Goal: Find specific page/section: Find specific page/section

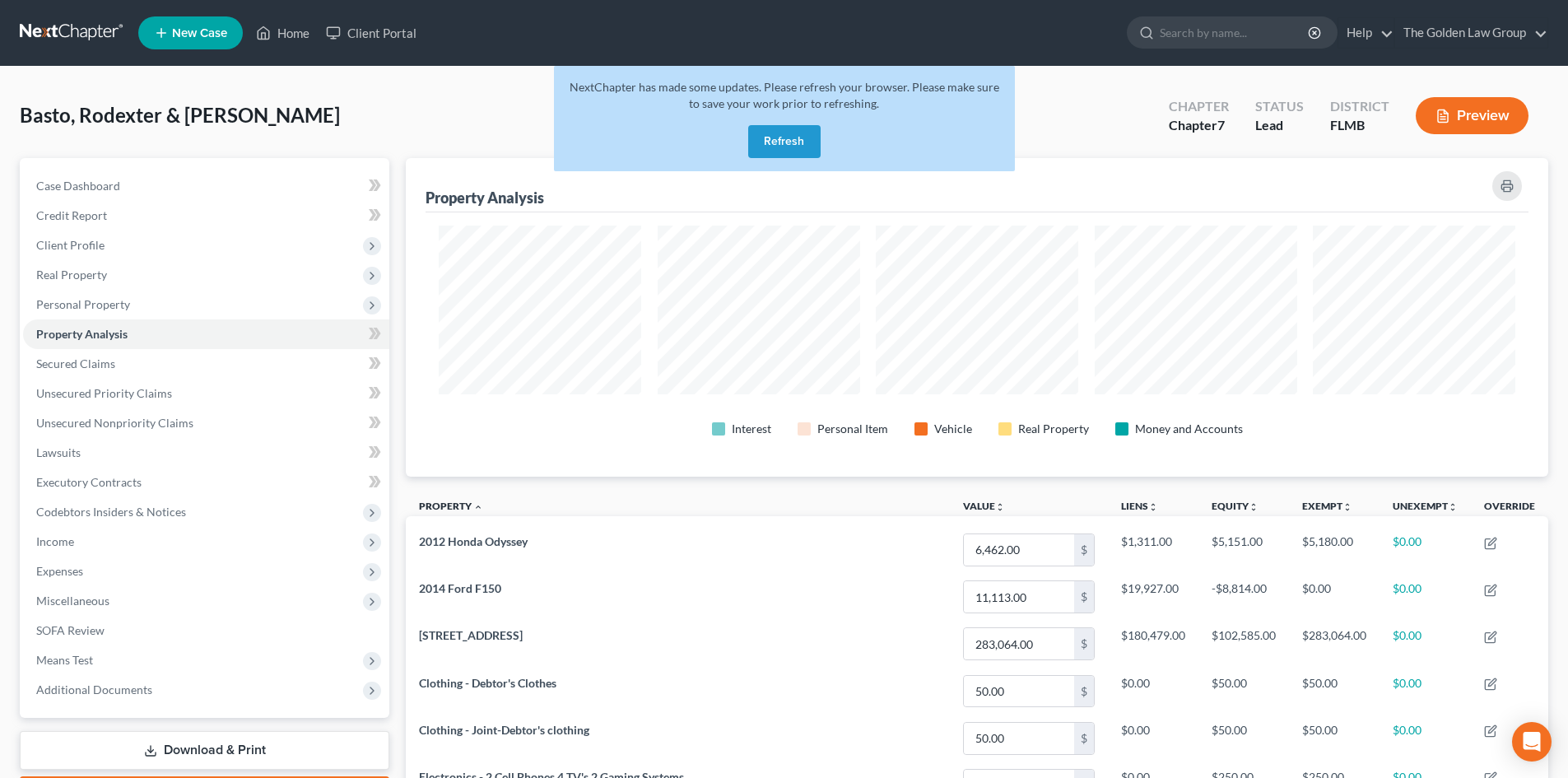
click at [62, 26] on link at bounding box center [72, 33] width 106 height 29
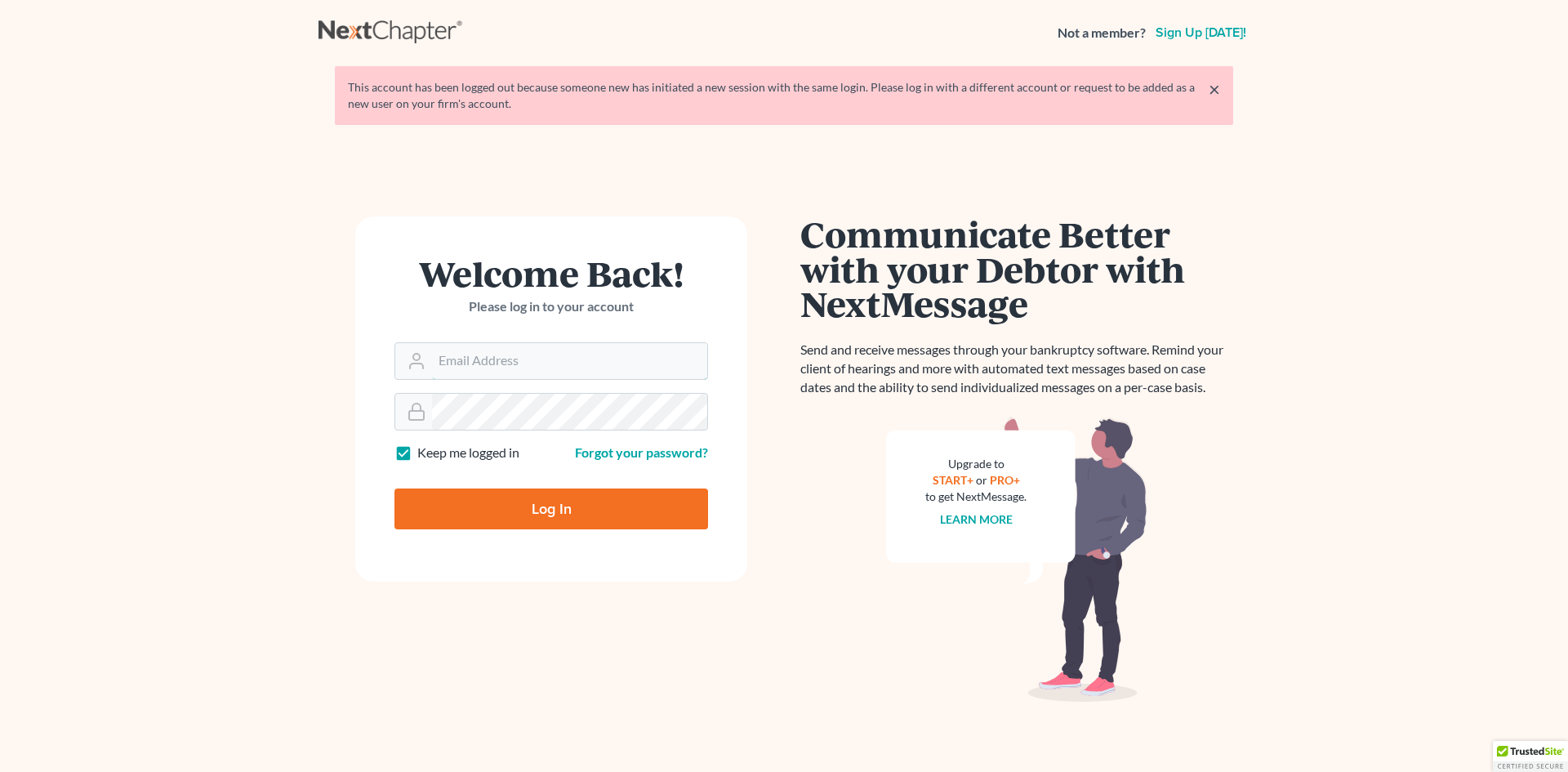
type input "[EMAIL_ADDRESS][DOMAIN_NAME]"
click at [529, 515] on input "Log In" at bounding box center [551, 509] width 313 height 41
type input "Thinking..."
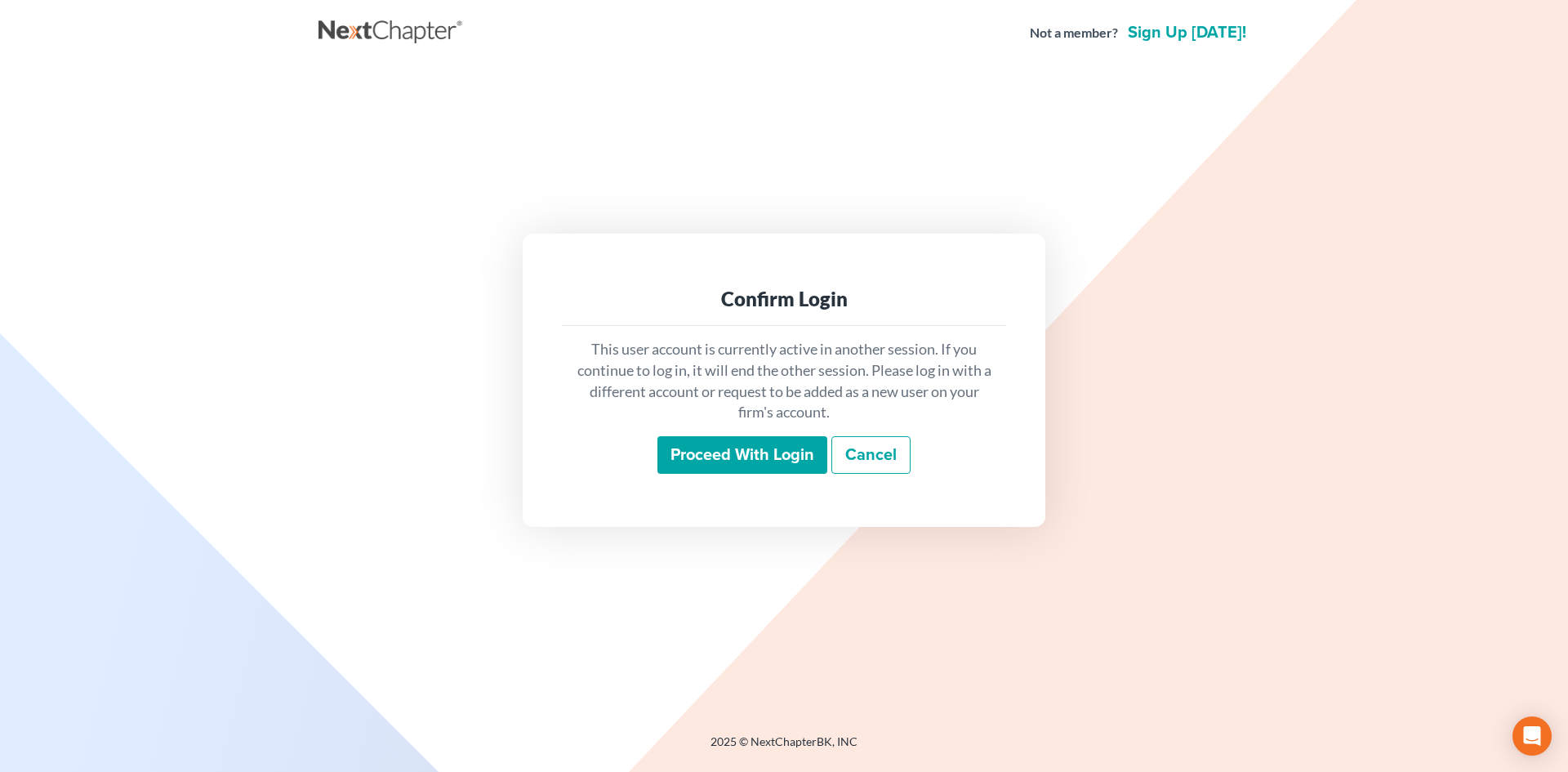
click at [746, 455] on input "Proceed with login" at bounding box center [742, 455] width 170 height 38
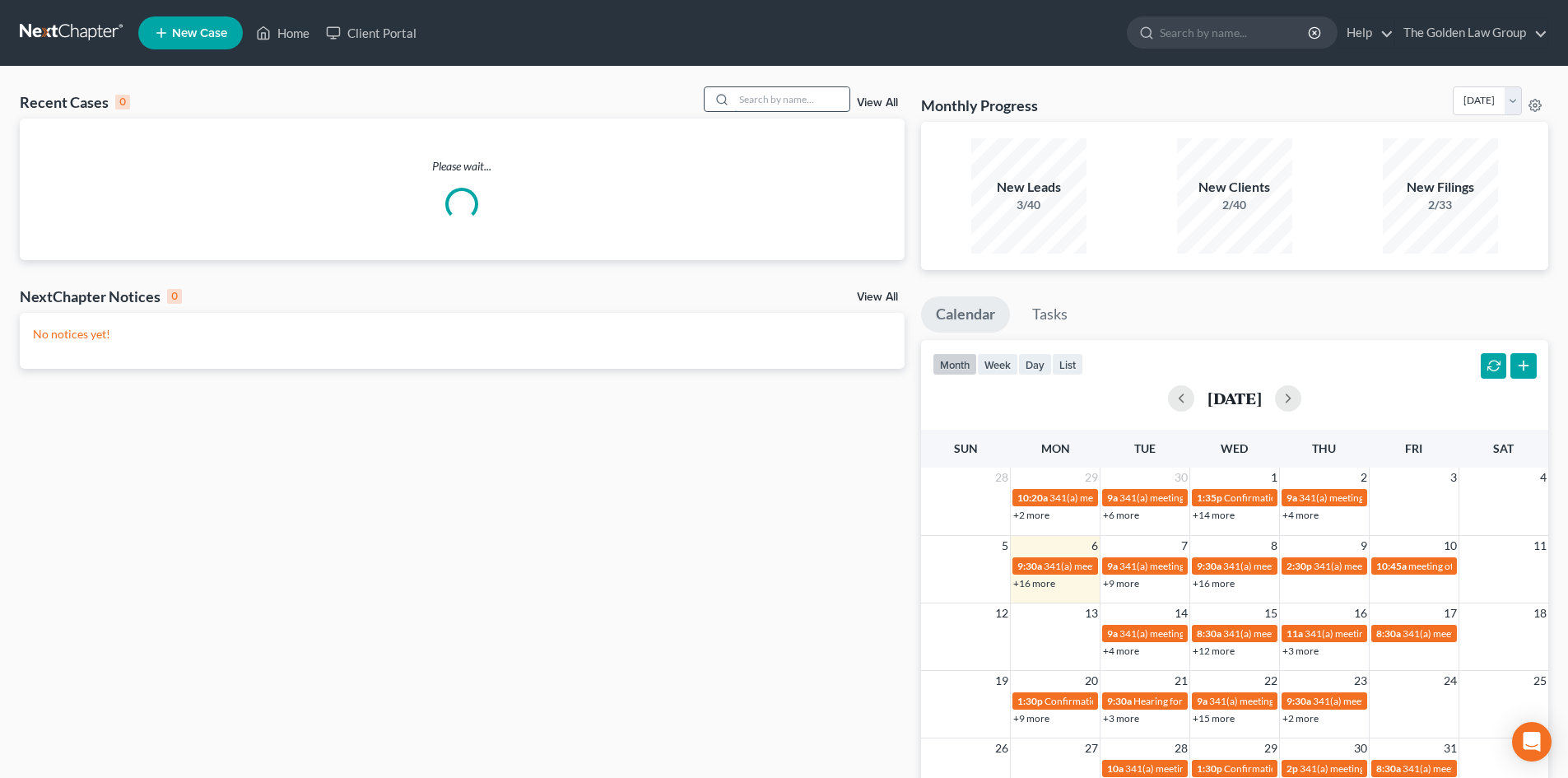
click at [754, 99] on input "search" at bounding box center [792, 99] width 115 height 23
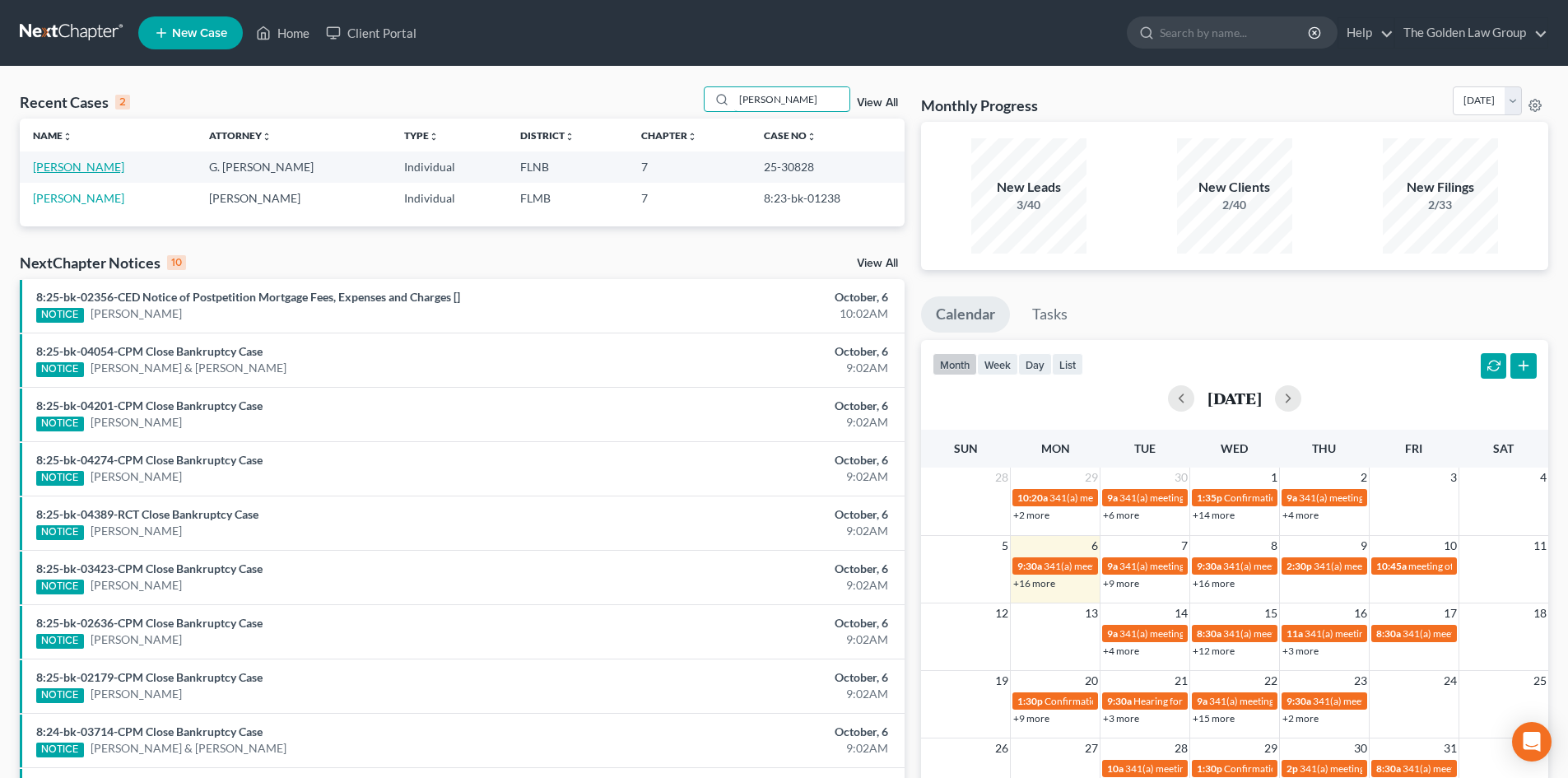
type input "richardson"
drag, startPoint x: 76, startPoint y: 164, endPoint x: 85, endPoint y: 162, distance: 9.2
click at [76, 164] on link "Richardson, William" at bounding box center [78, 166] width 91 height 14
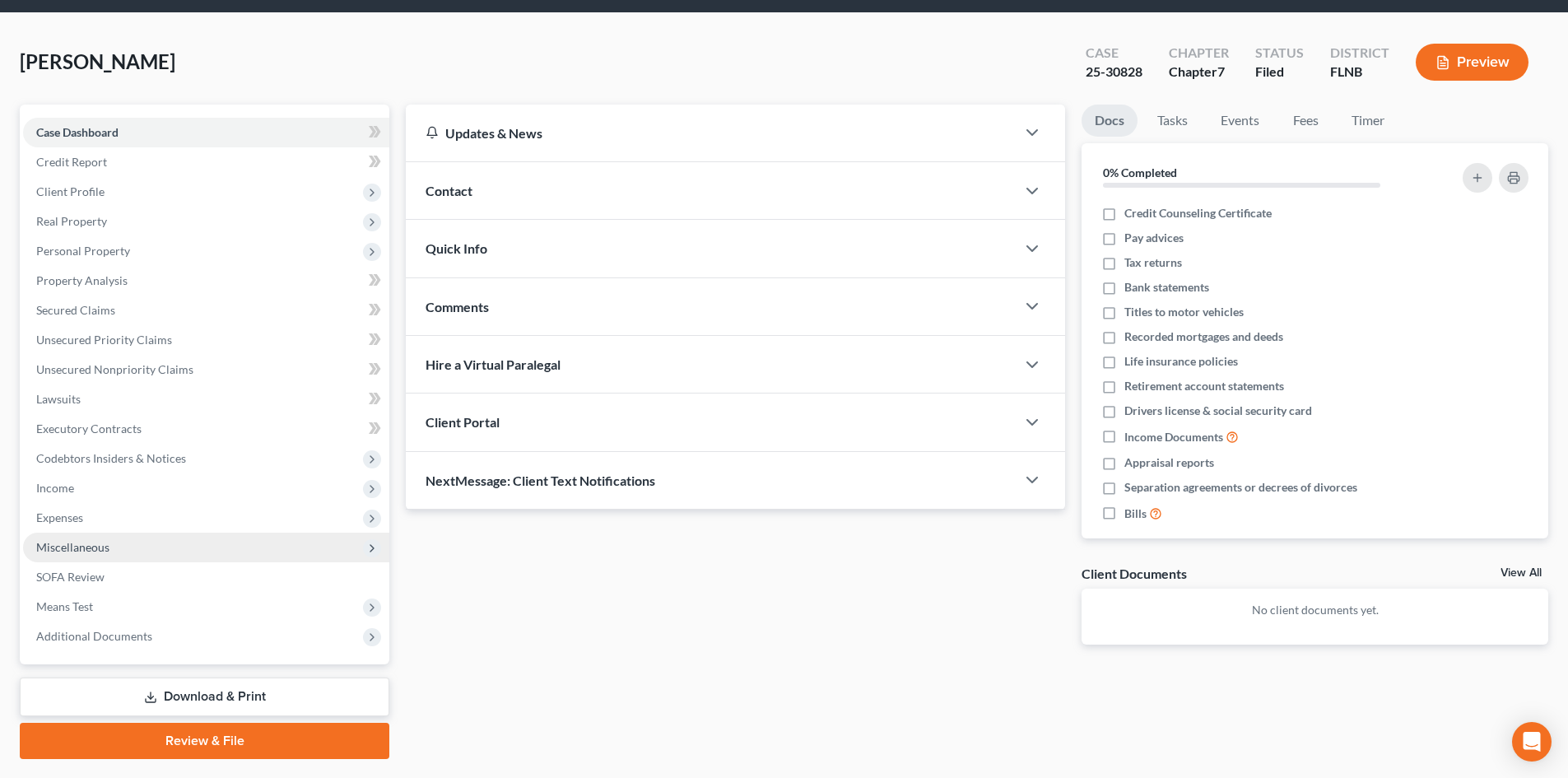
scroll to position [82, 0]
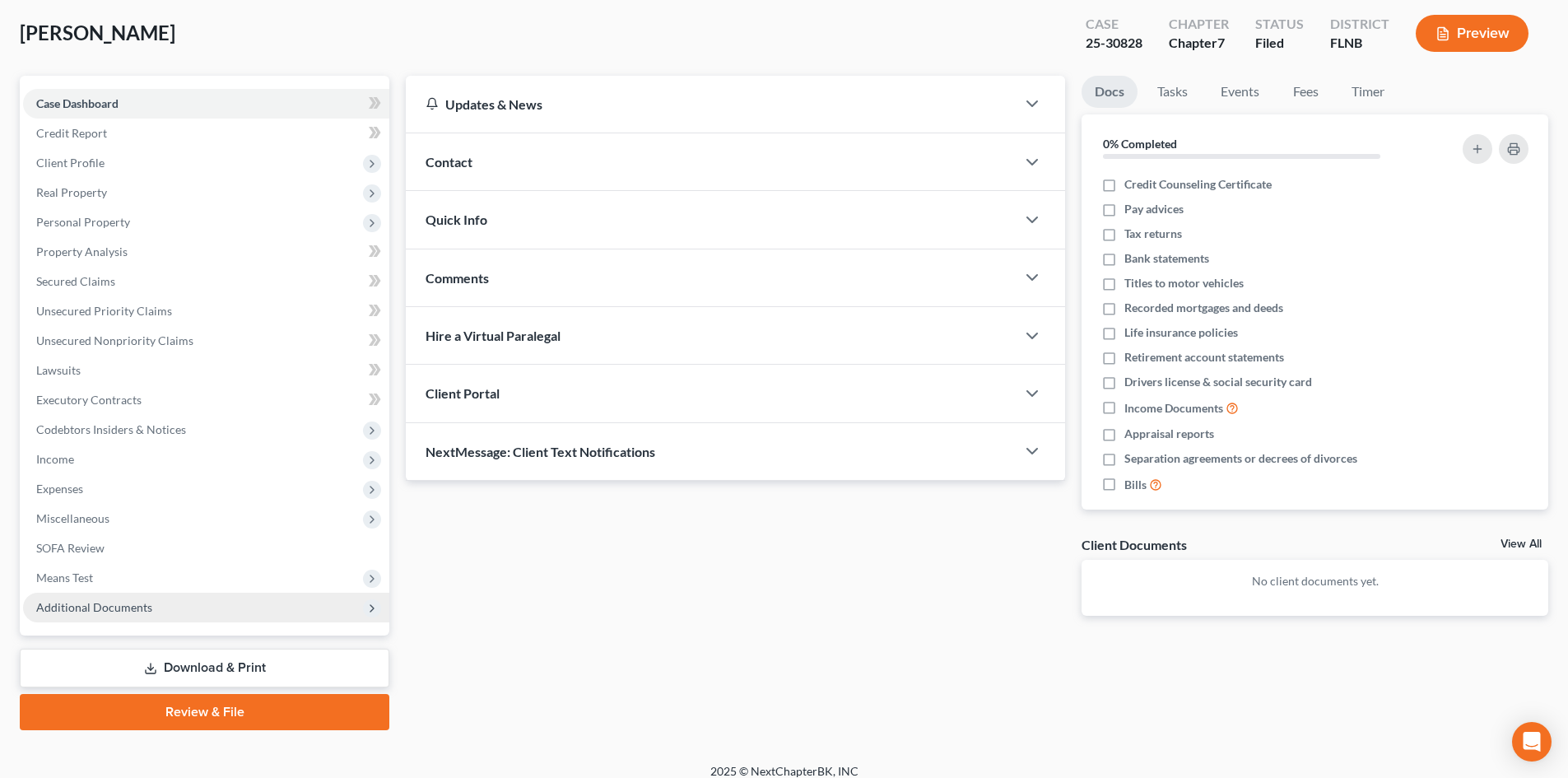
drag, startPoint x: 124, startPoint y: 615, endPoint x: 133, endPoint y: 613, distance: 9.2
click at [126, 614] on span "Additional Documents" at bounding box center [206, 607] width 367 height 29
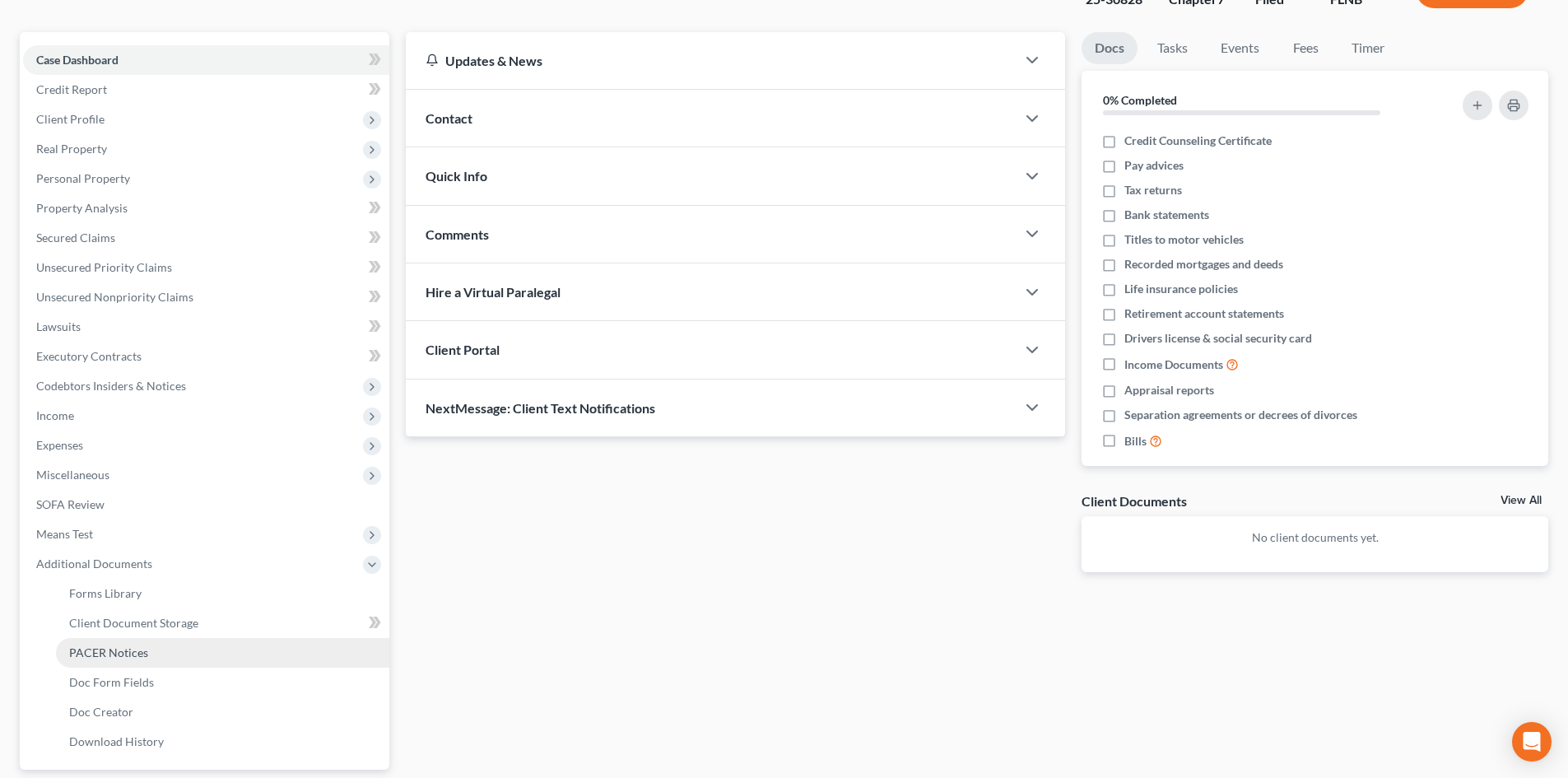
scroll to position [164, 0]
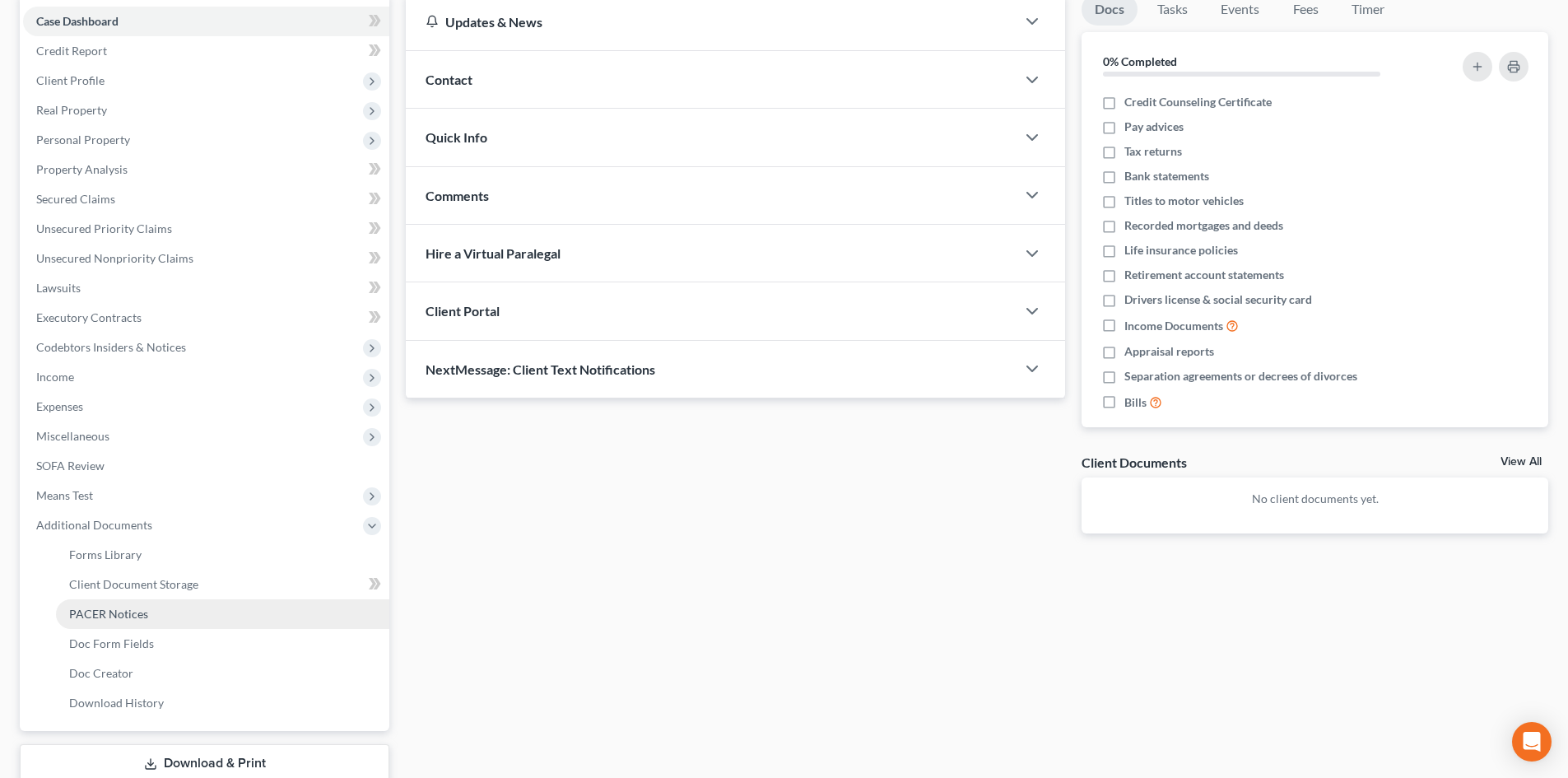
click at [144, 614] on span "PACER Notices" at bounding box center [109, 614] width 79 height 14
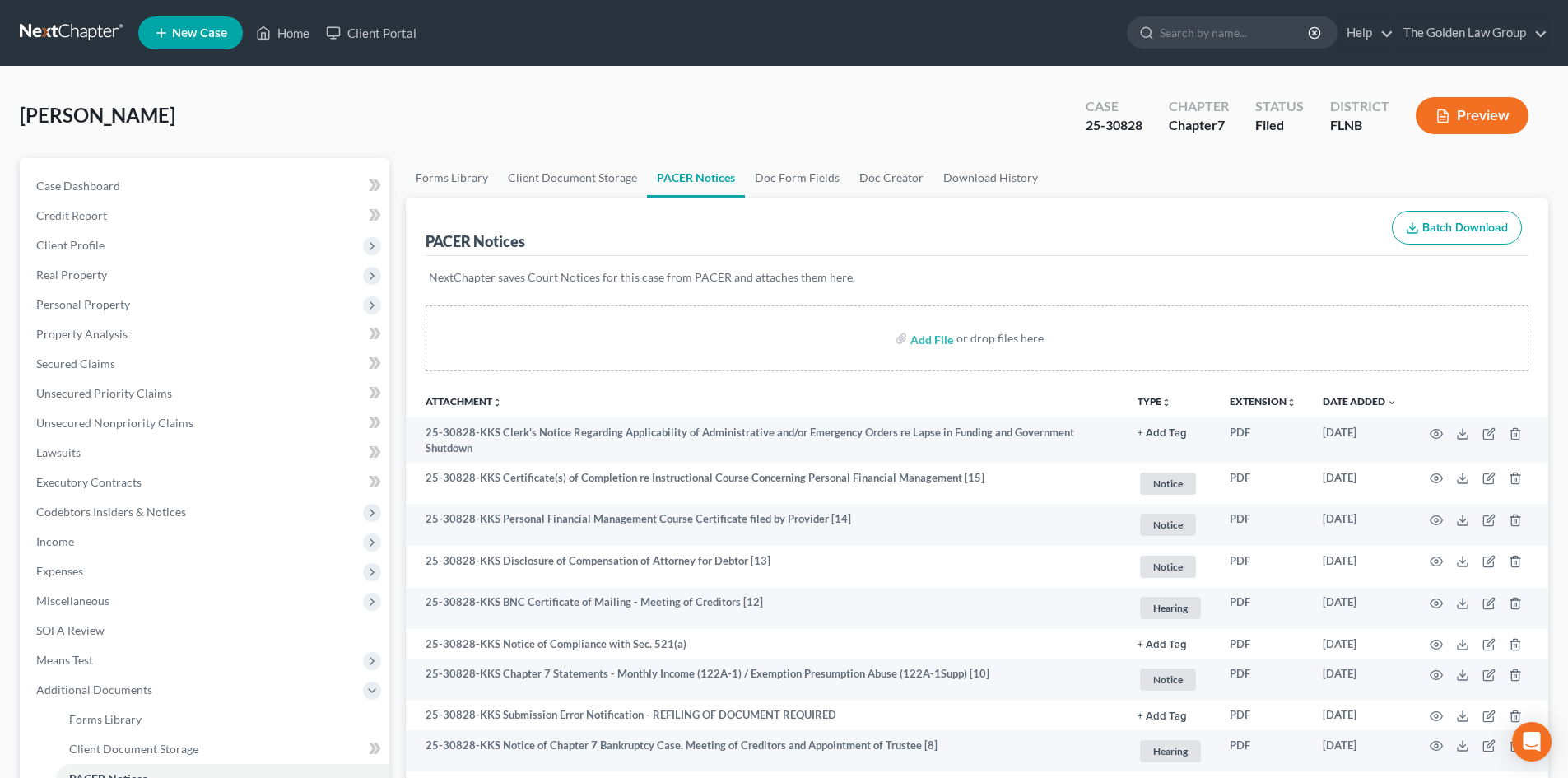
click at [1464, 109] on button "Preview" at bounding box center [1471, 115] width 112 height 37
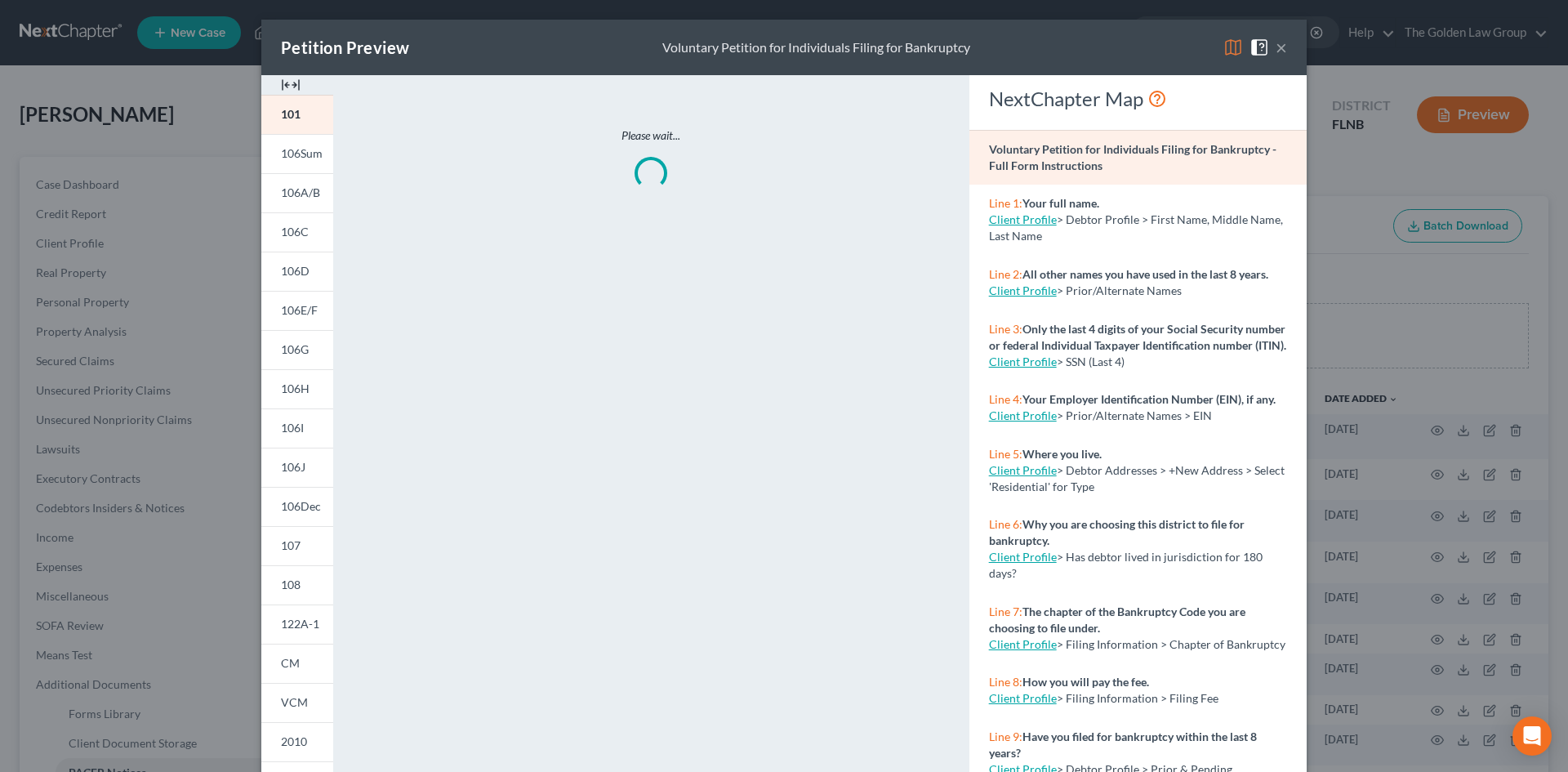
click at [1230, 43] on img at bounding box center [1233, 48] width 19 height 19
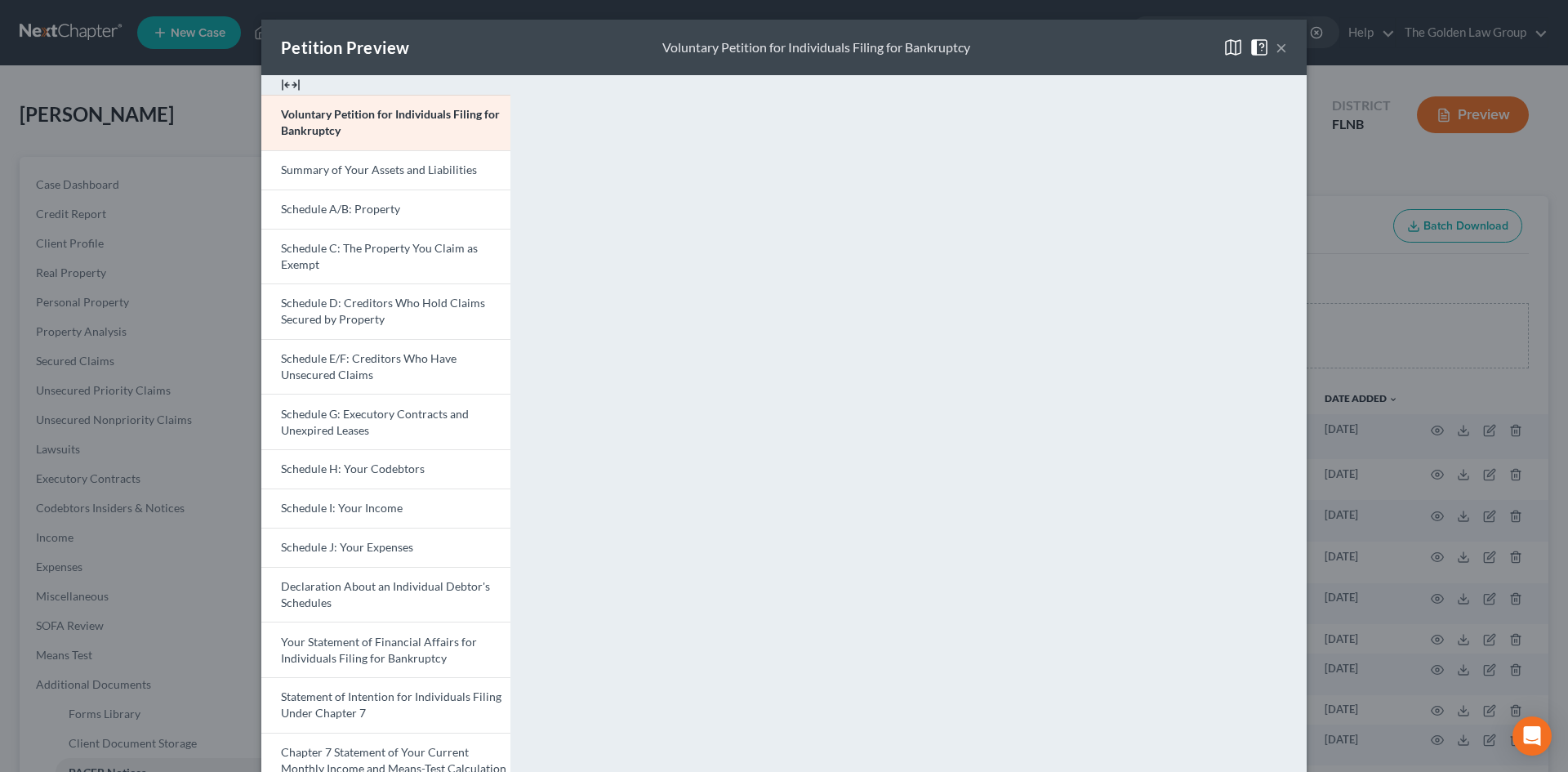
click at [1278, 48] on button "×" at bounding box center [1281, 48] width 12 height 19
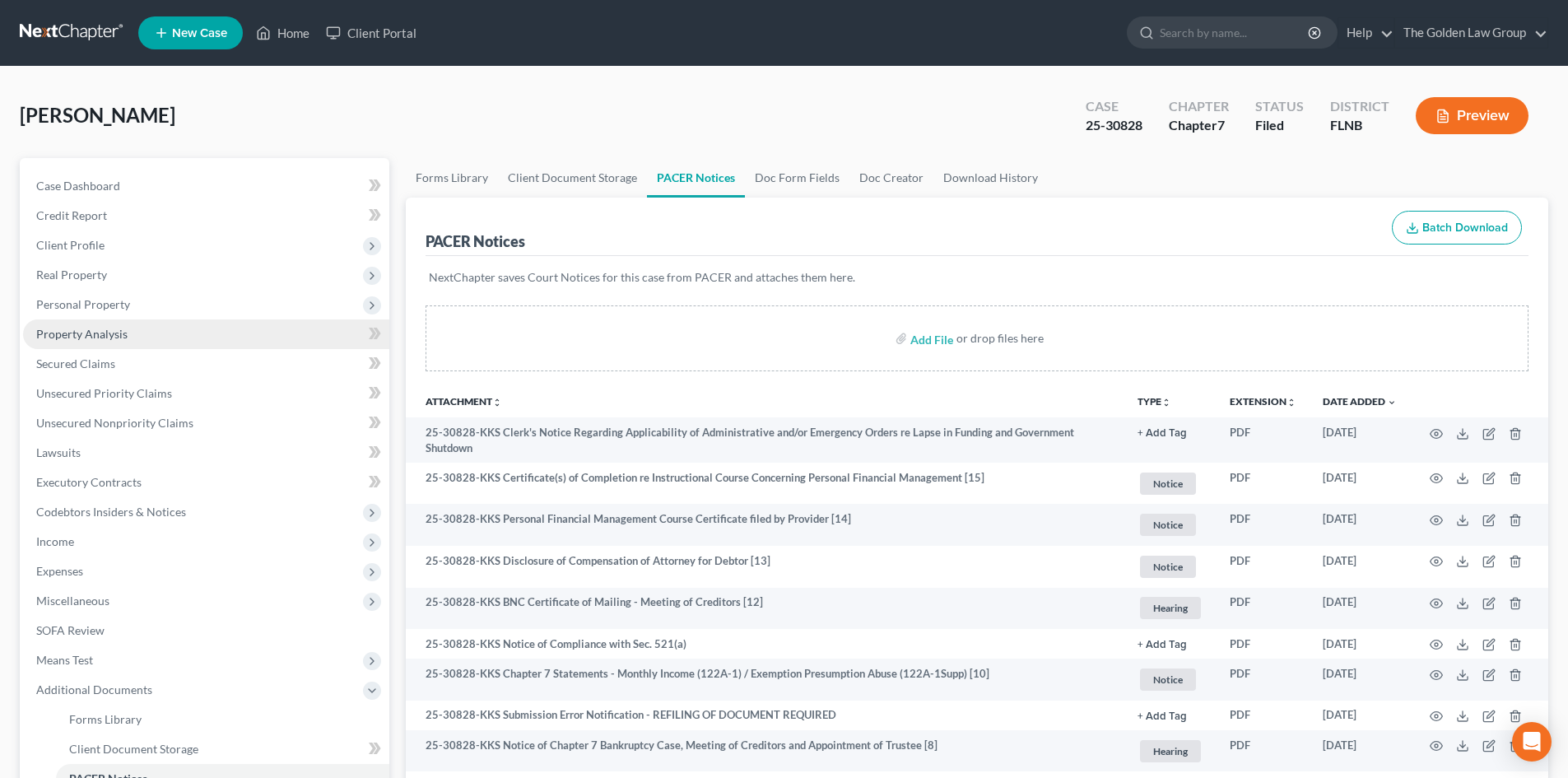
click at [147, 324] on link "Property Analysis" at bounding box center [206, 334] width 367 height 29
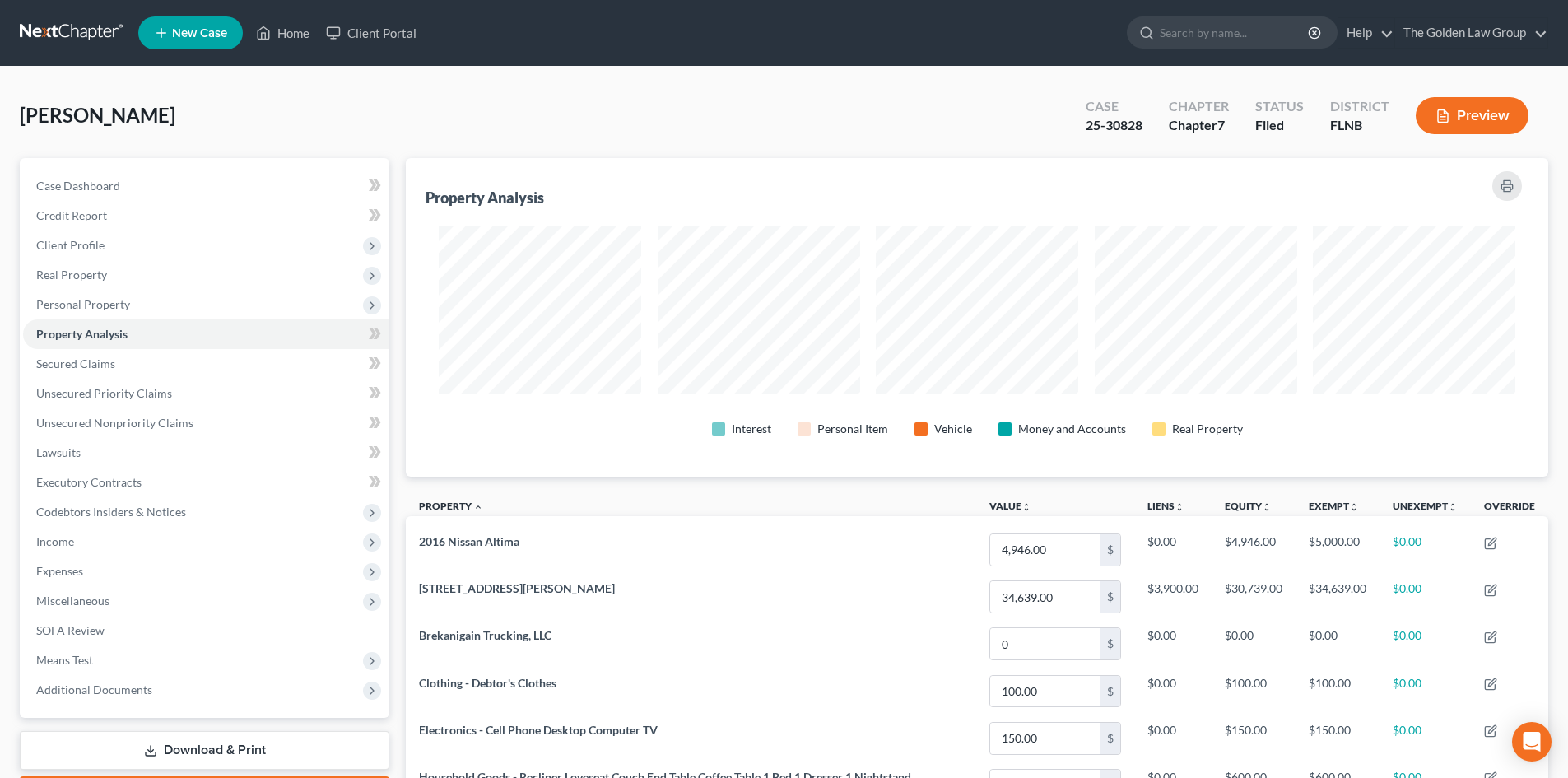
click at [1471, 112] on button "Preview" at bounding box center [1471, 115] width 112 height 37
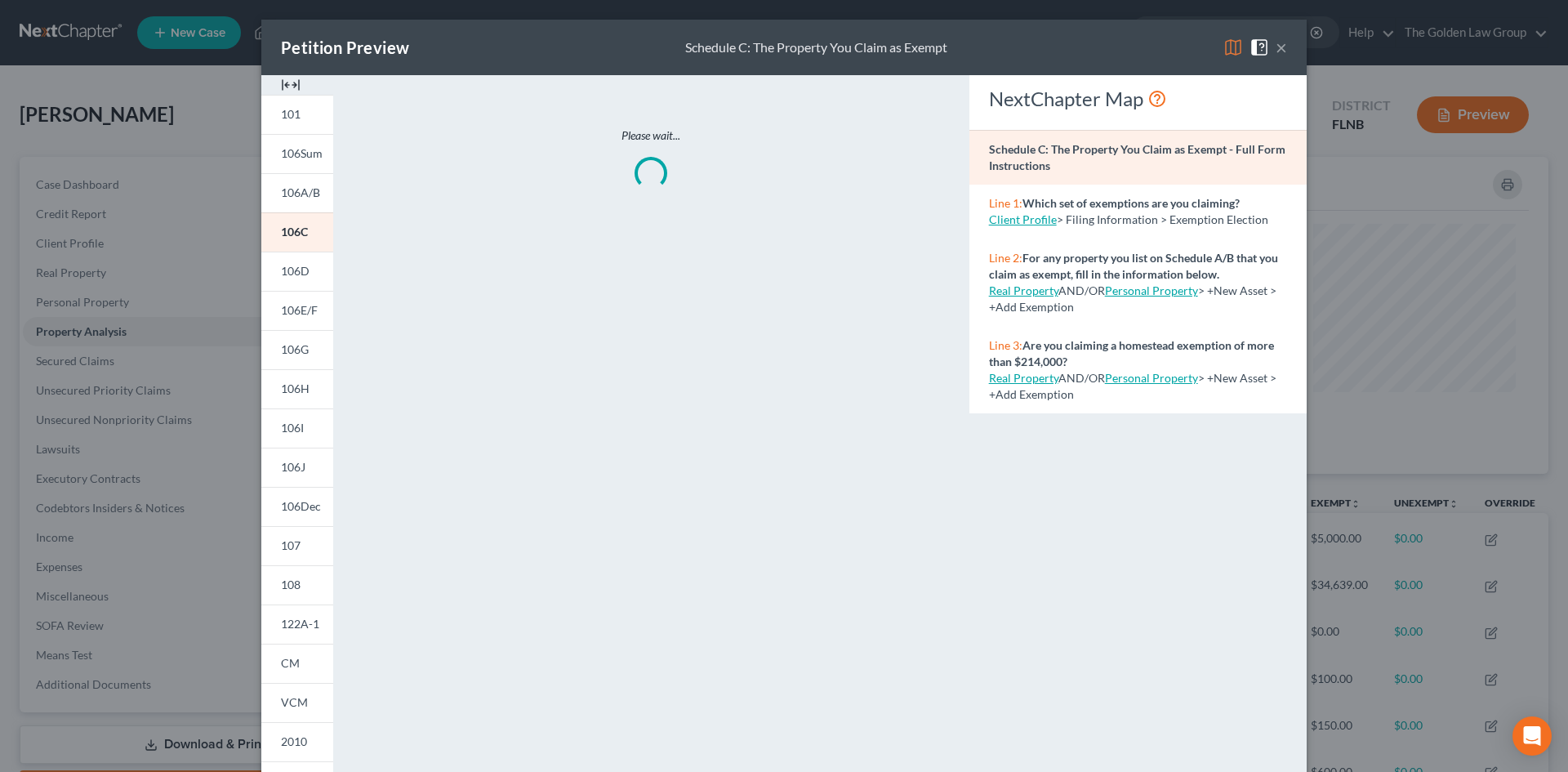
click at [1228, 50] on img at bounding box center [1233, 48] width 19 height 19
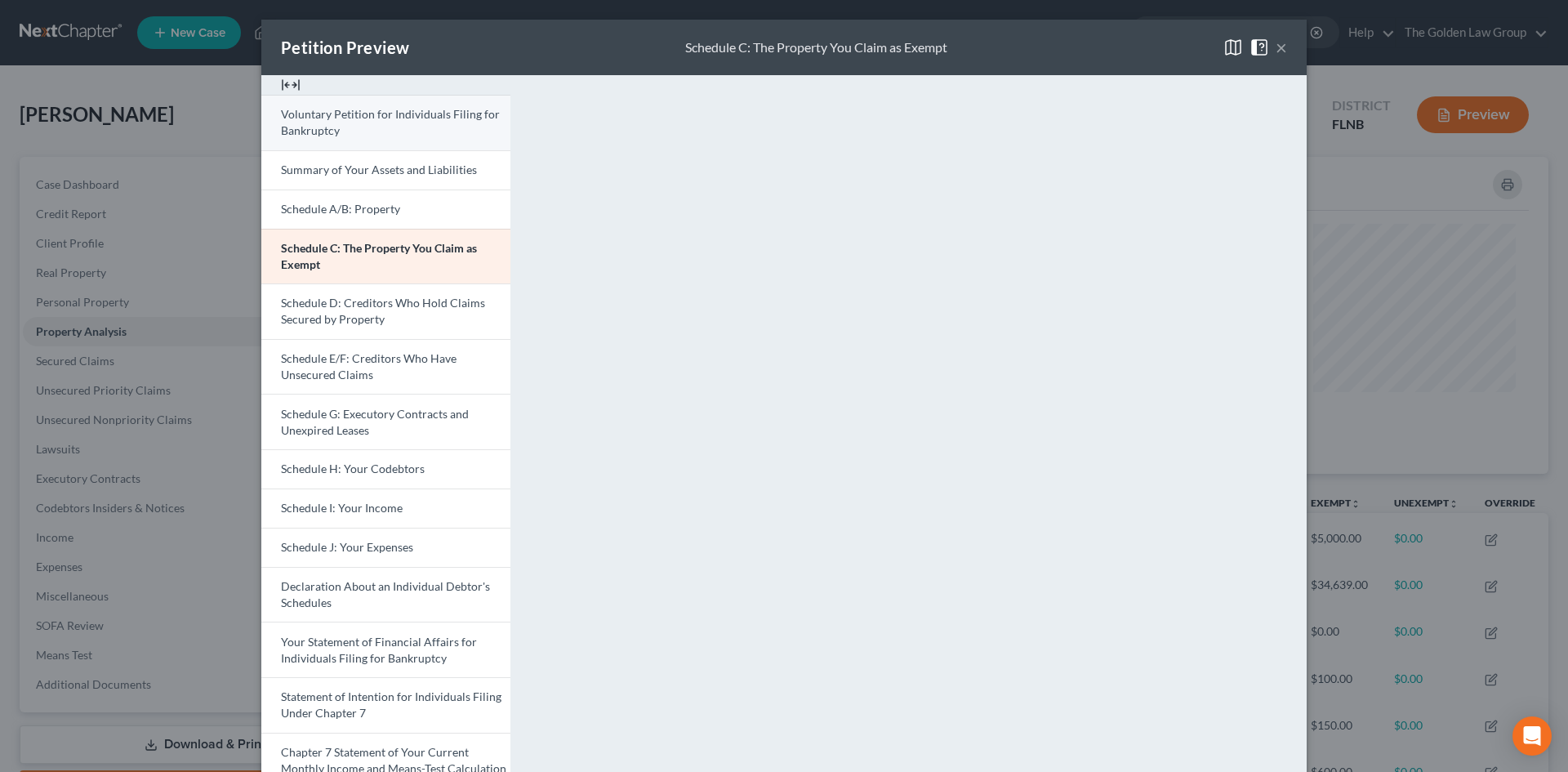
click at [408, 128] on link "Voluntary Petition for Individuals Filing for Bankruptcy" at bounding box center [385, 122] width 249 height 55
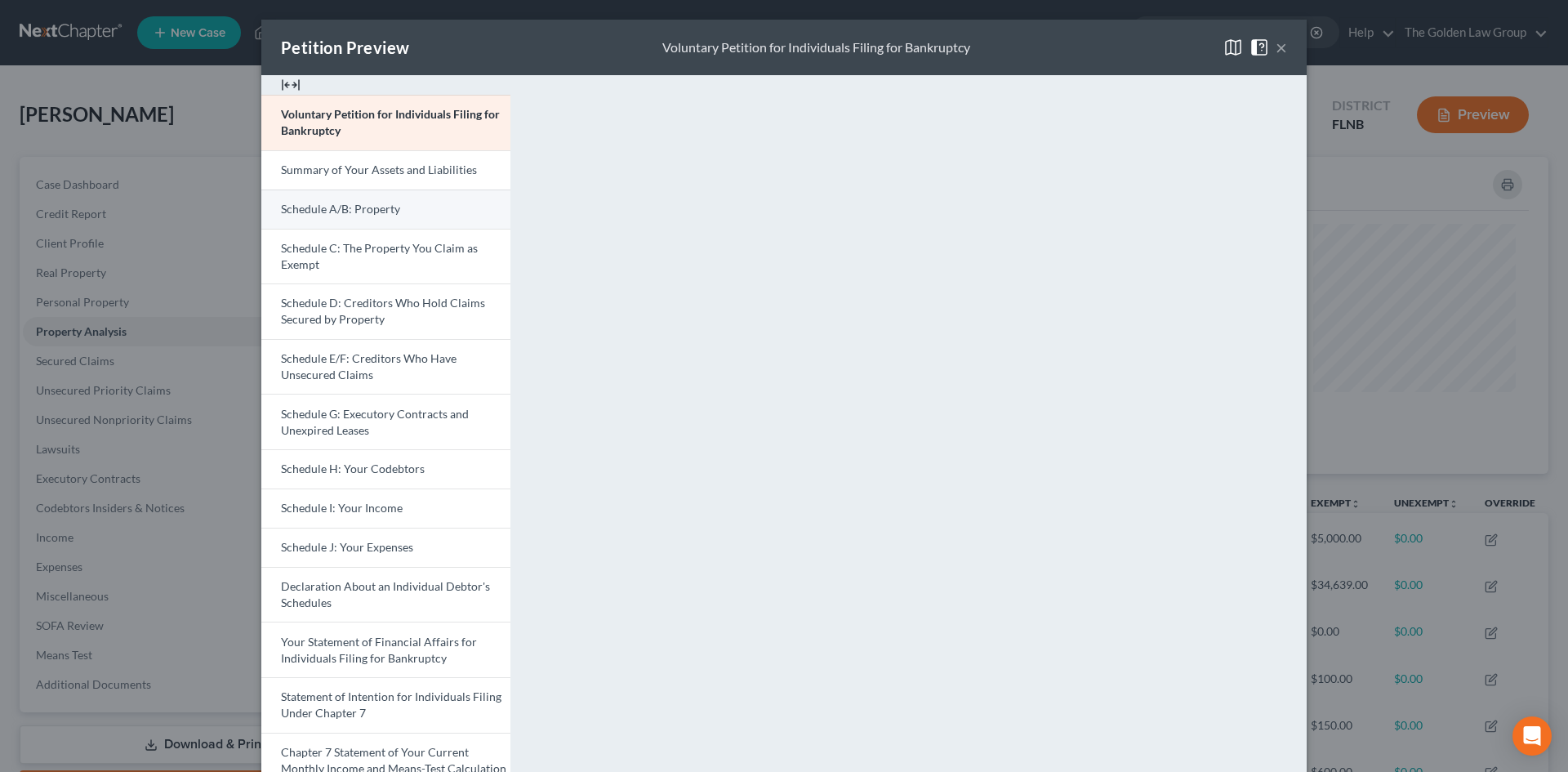
click at [386, 209] on span "Schedule A/B: Property" at bounding box center [340, 209] width 119 height 14
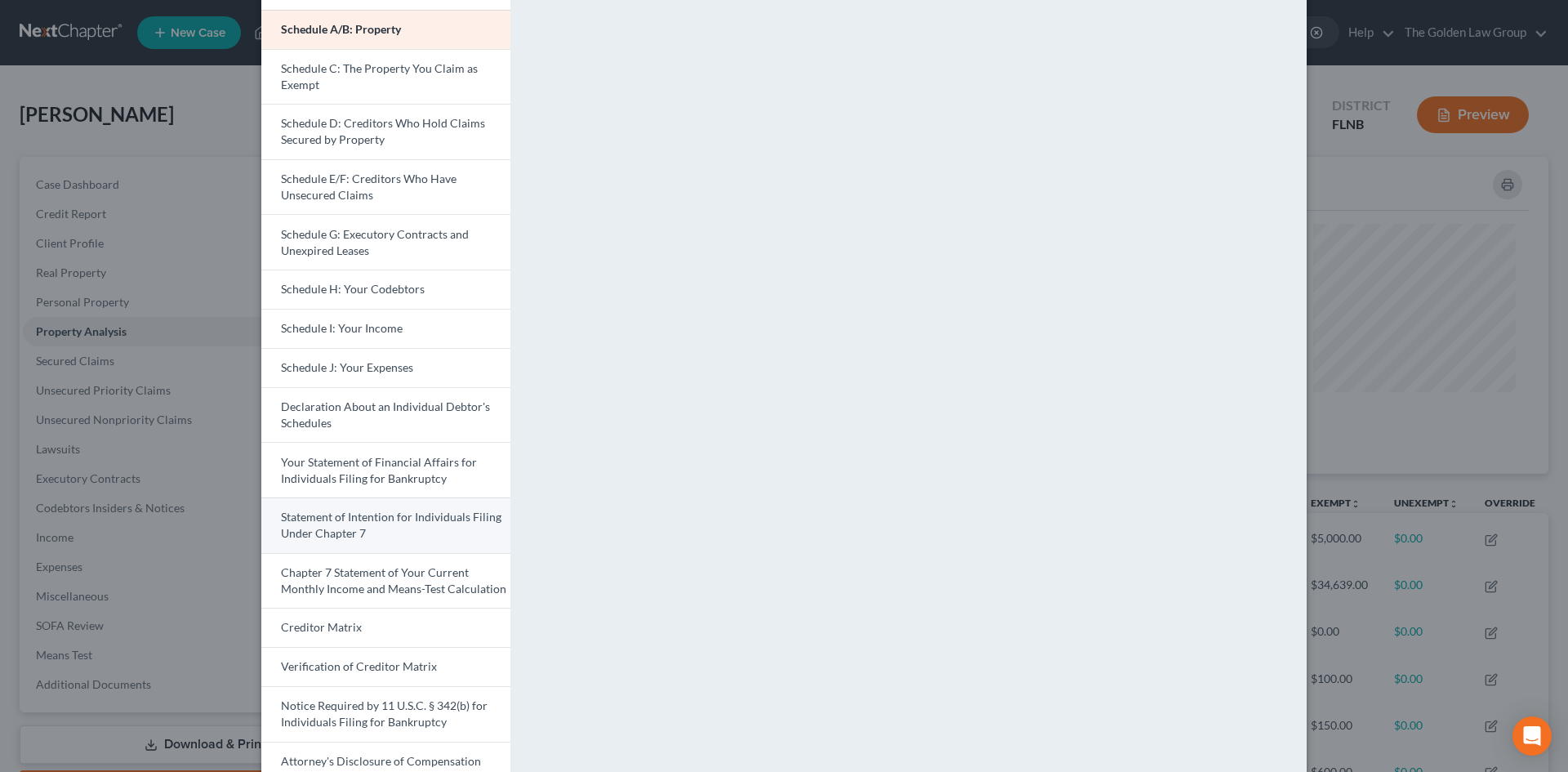
scroll to position [245, 0]
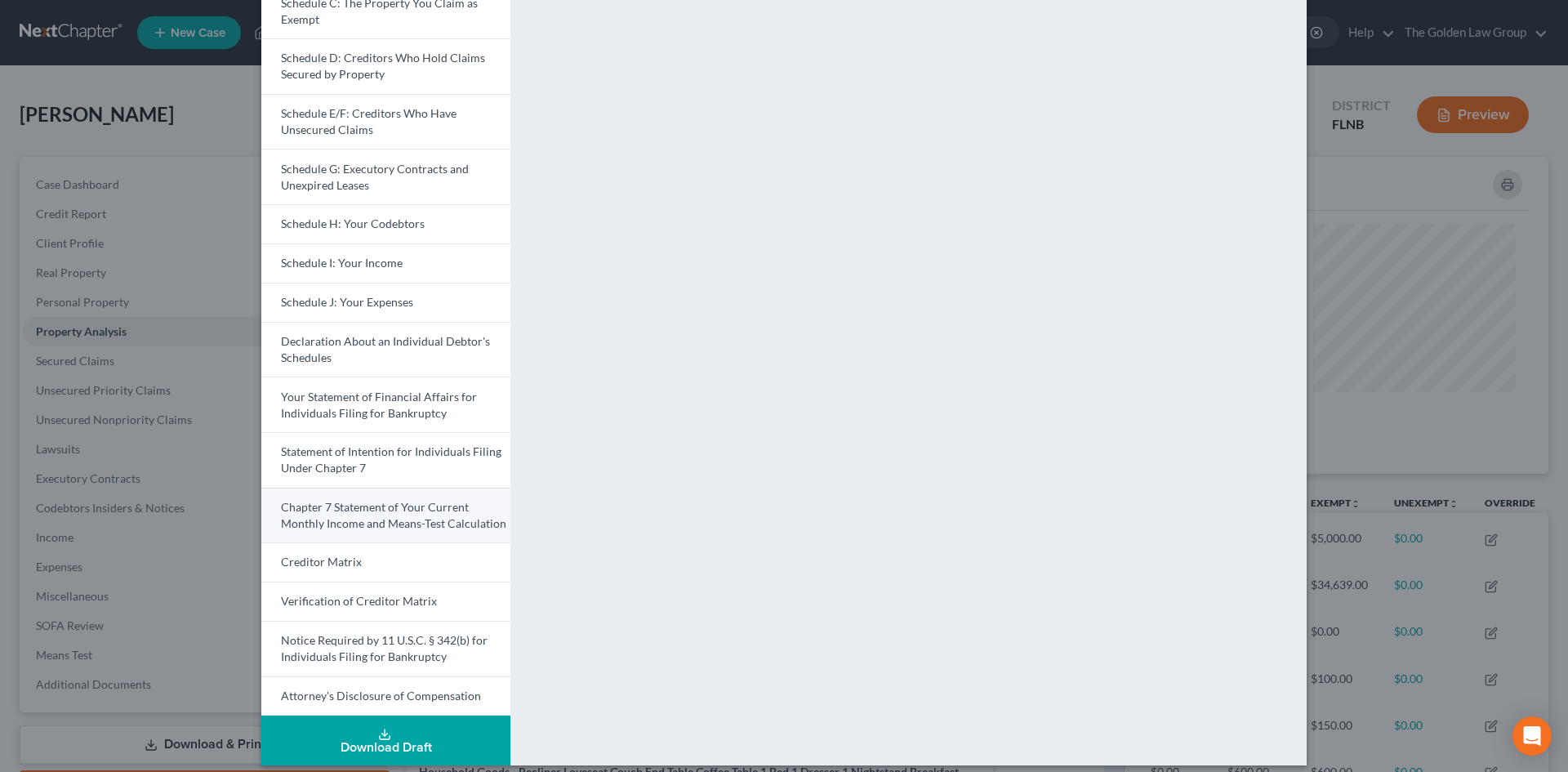
drag, startPoint x: 420, startPoint y: 515, endPoint x: 434, endPoint y: 515, distance: 14.0
click at [420, 515] on span "Chapter 7 Statement of Your Current Monthly Income and Means-Test Calculation" at bounding box center [394, 514] width 225 height 30
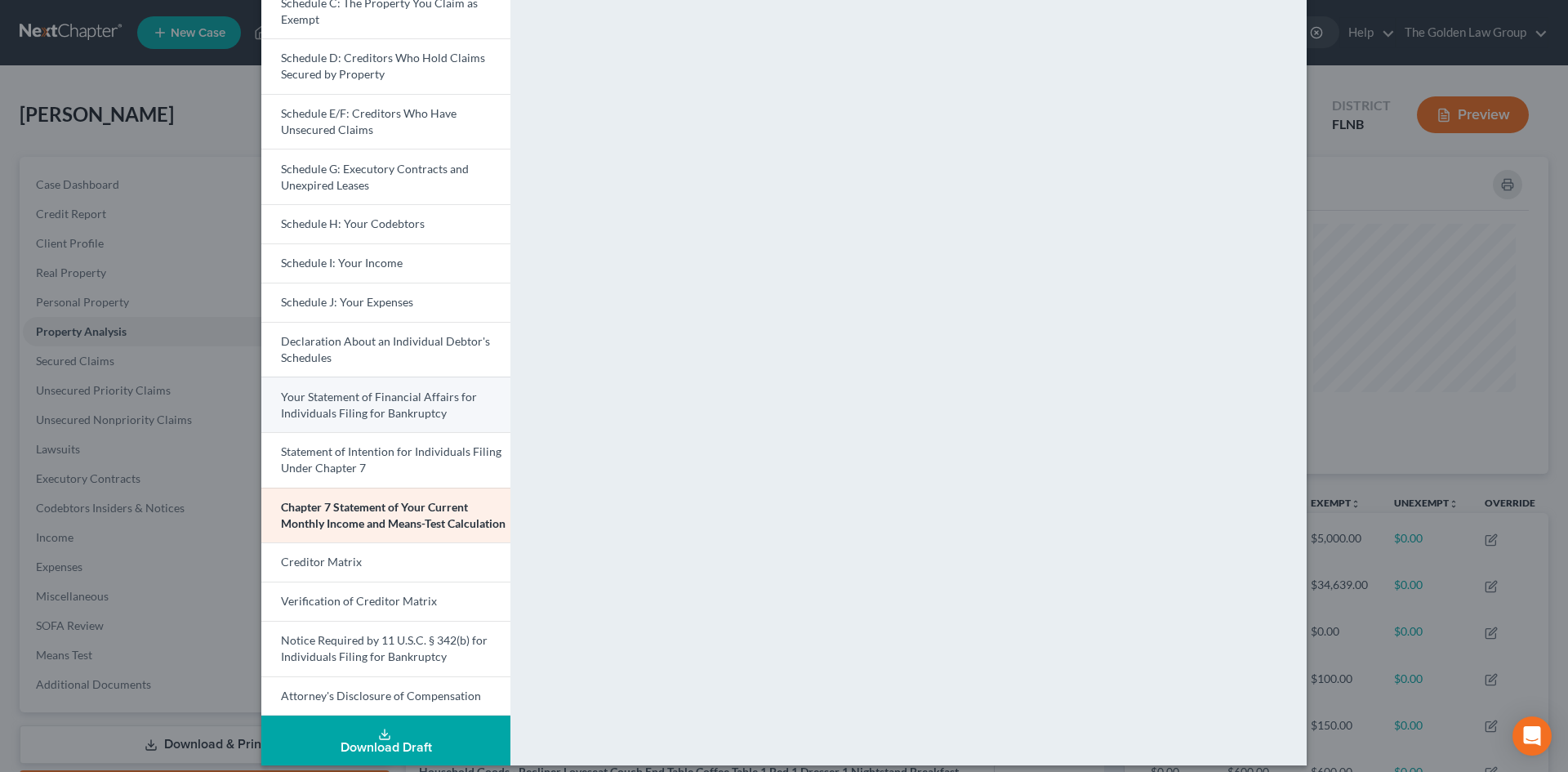
click at [422, 404] on link "Your Statement of Financial Affairs for Individuals Filing for Bankruptcy" at bounding box center [385, 403] width 249 height 55
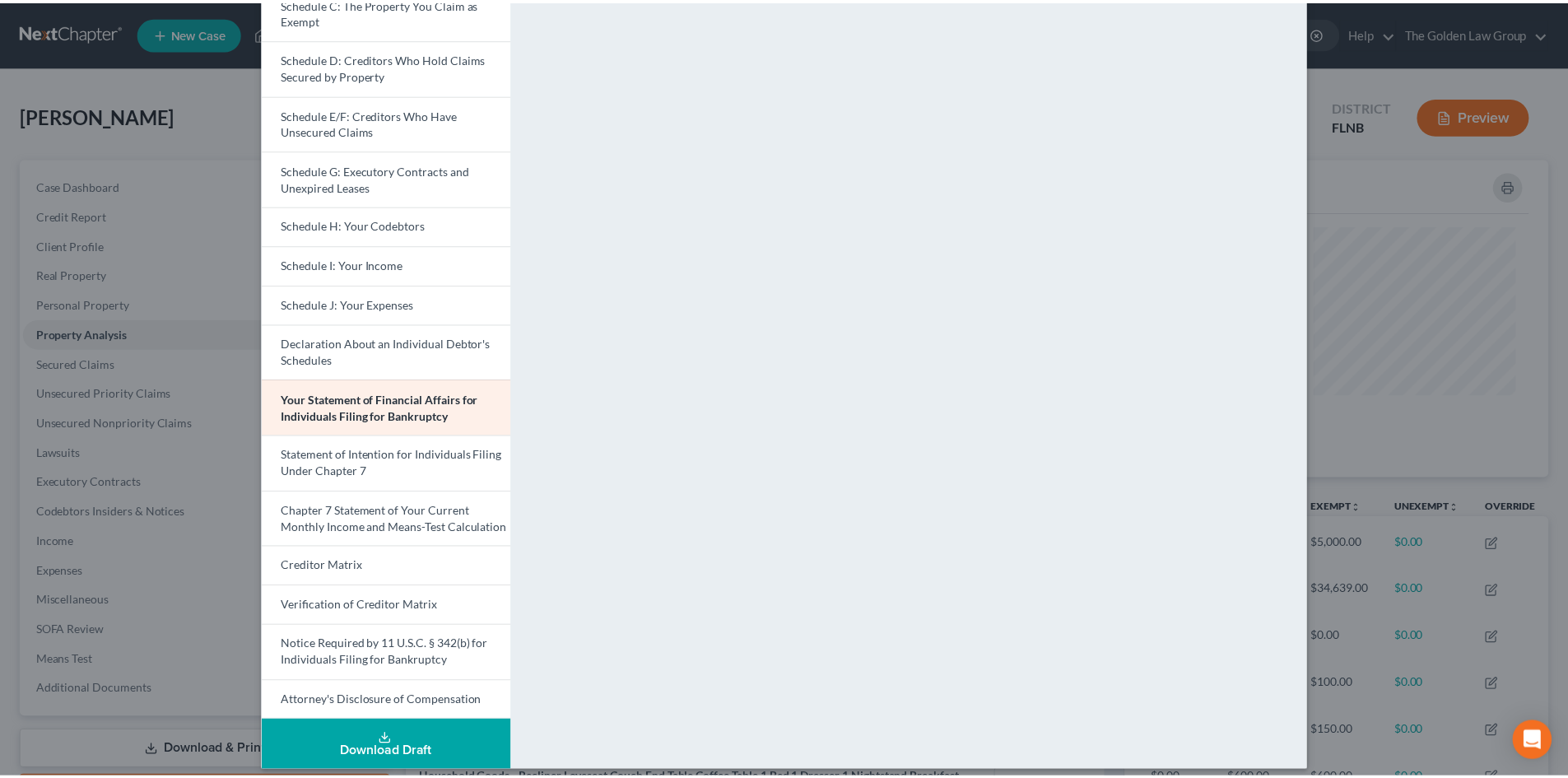
scroll to position [0, 0]
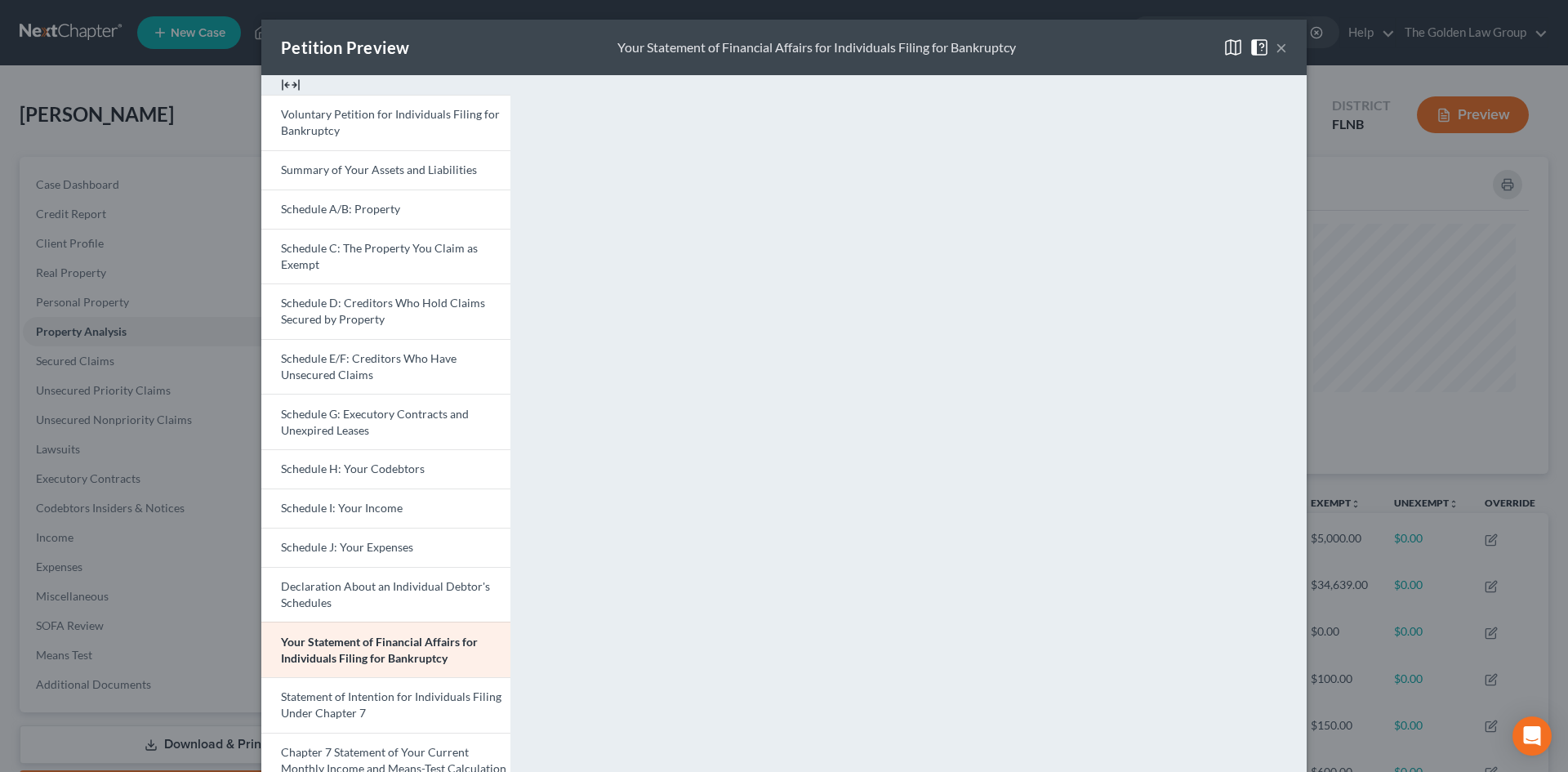
click at [1275, 42] on button "×" at bounding box center [1281, 48] width 12 height 19
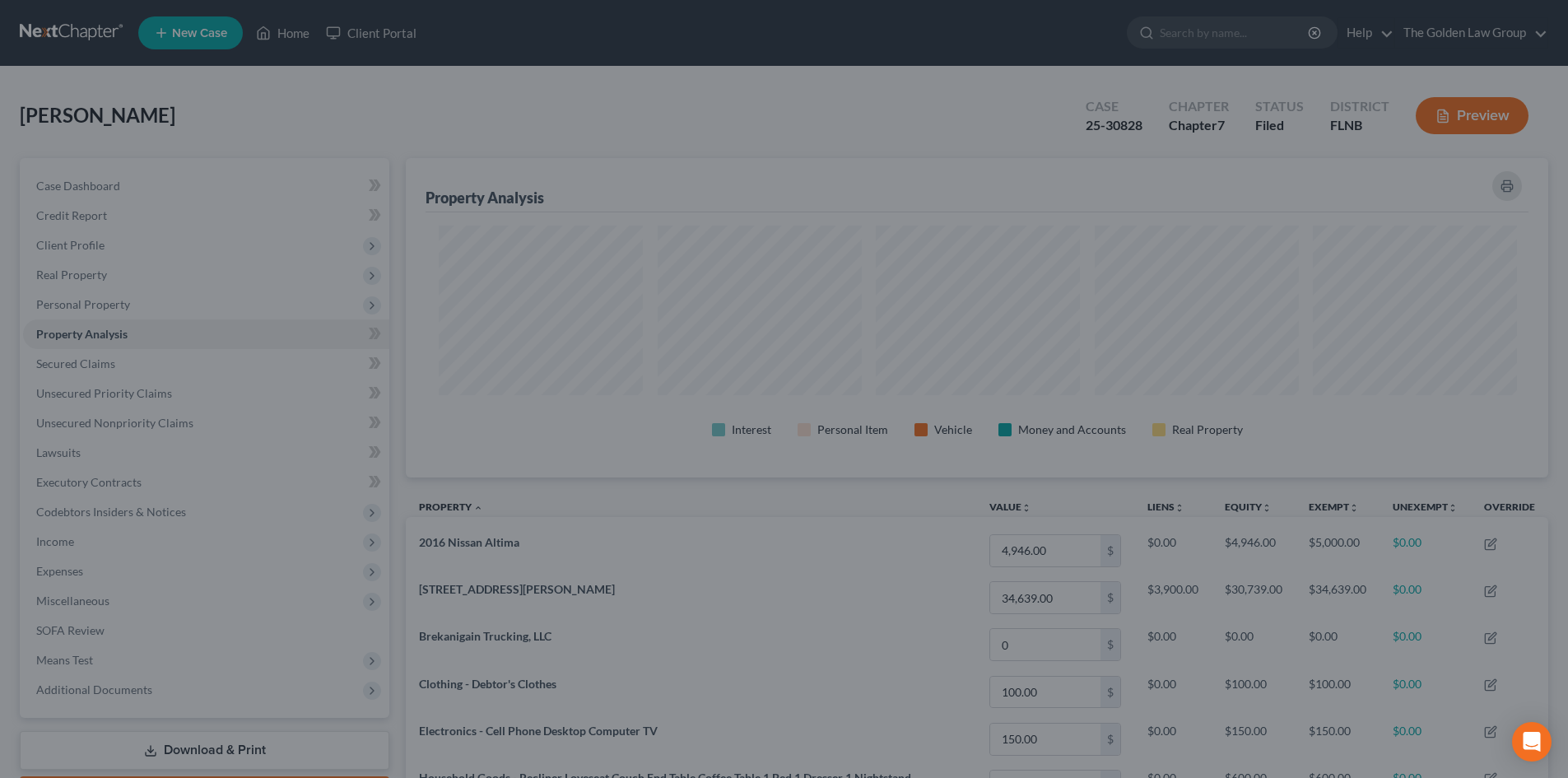
scroll to position [822767, 822086]
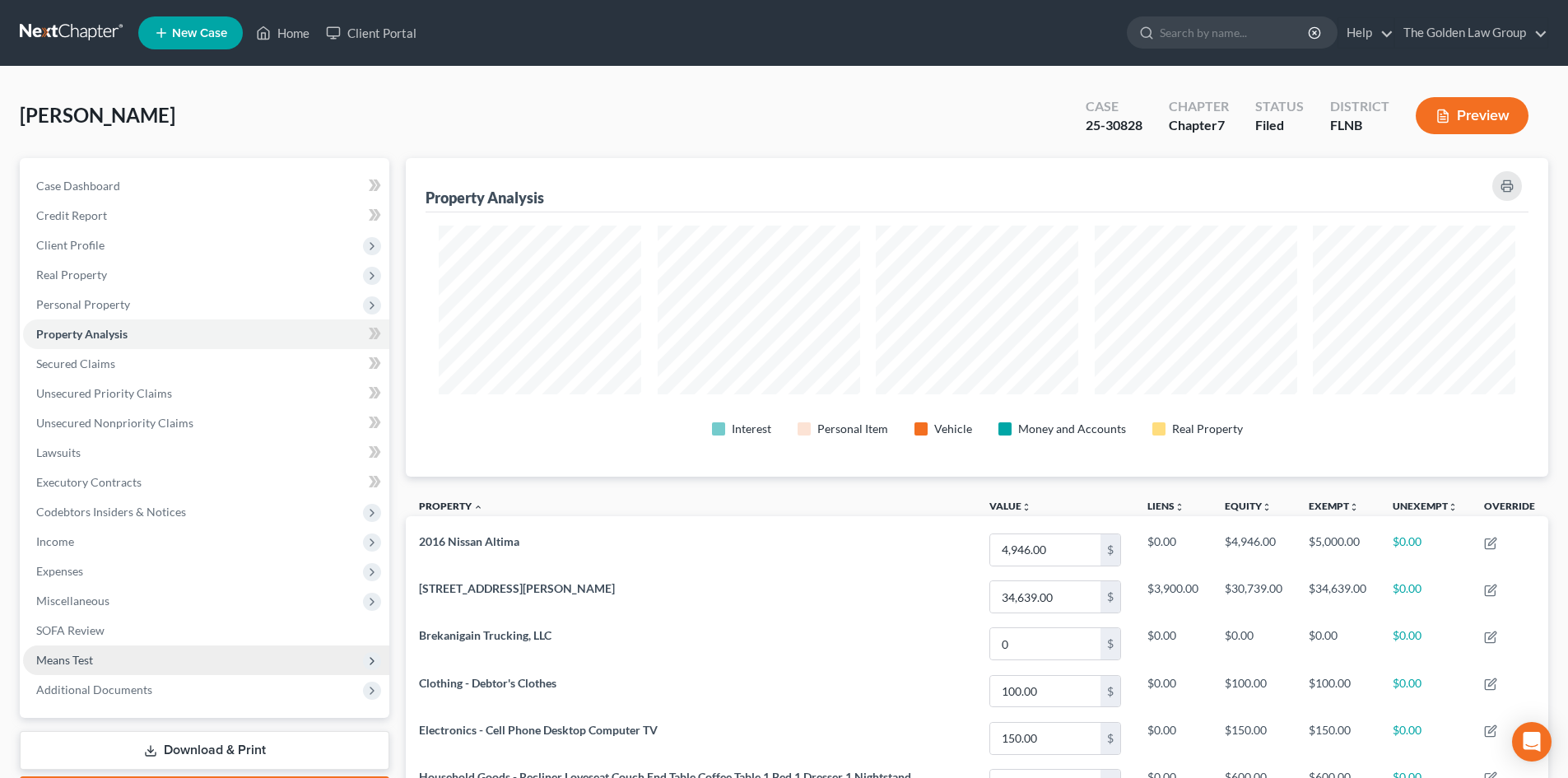
drag, startPoint x: 117, startPoint y: 687, endPoint x: 173, endPoint y: 644, distance: 70.6
click at [118, 687] on span "Additional Documents" at bounding box center [94, 689] width 116 height 14
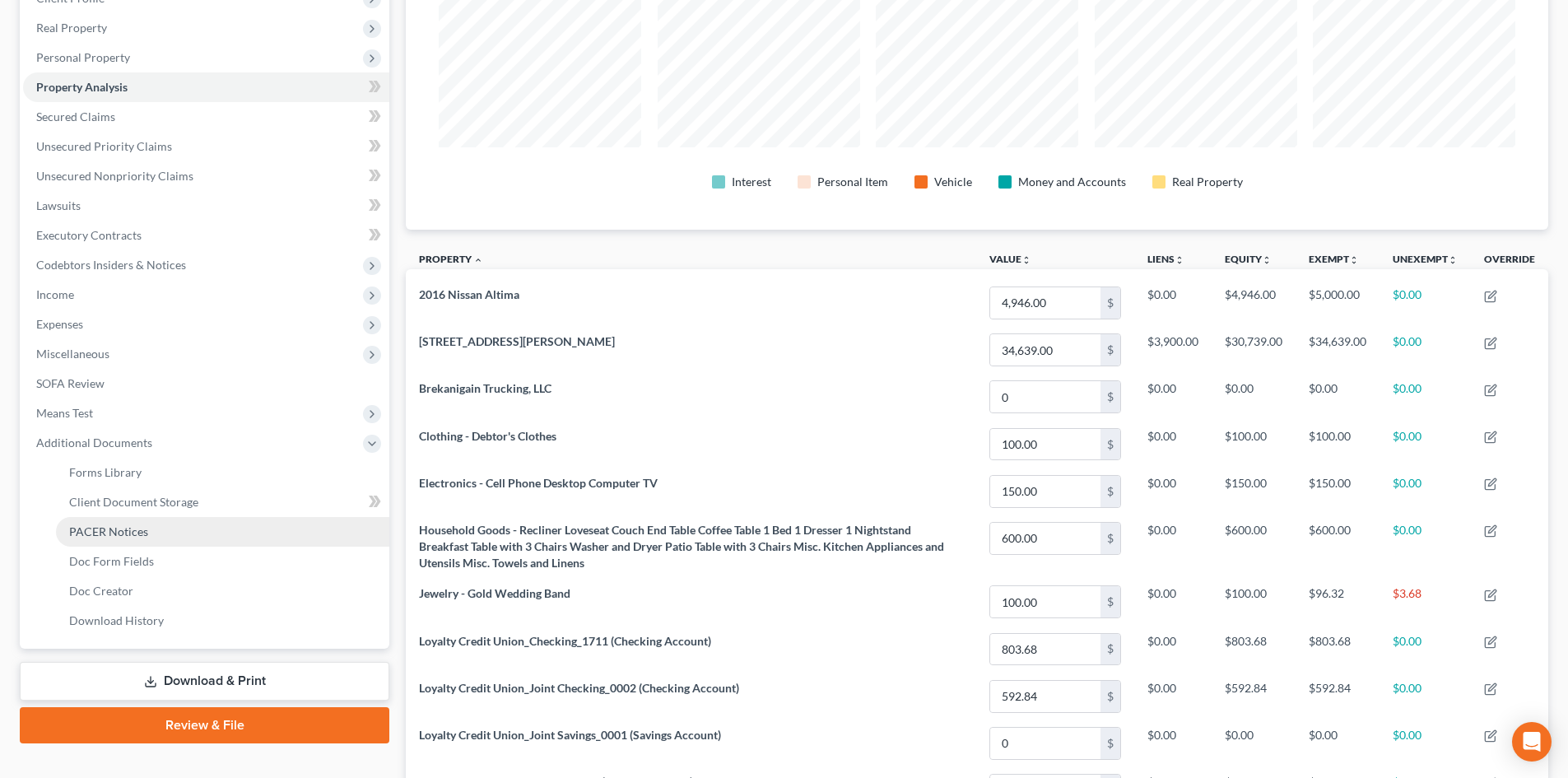
click at [137, 535] on span "PACER Notices" at bounding box center [109, 531] width 79 height 14
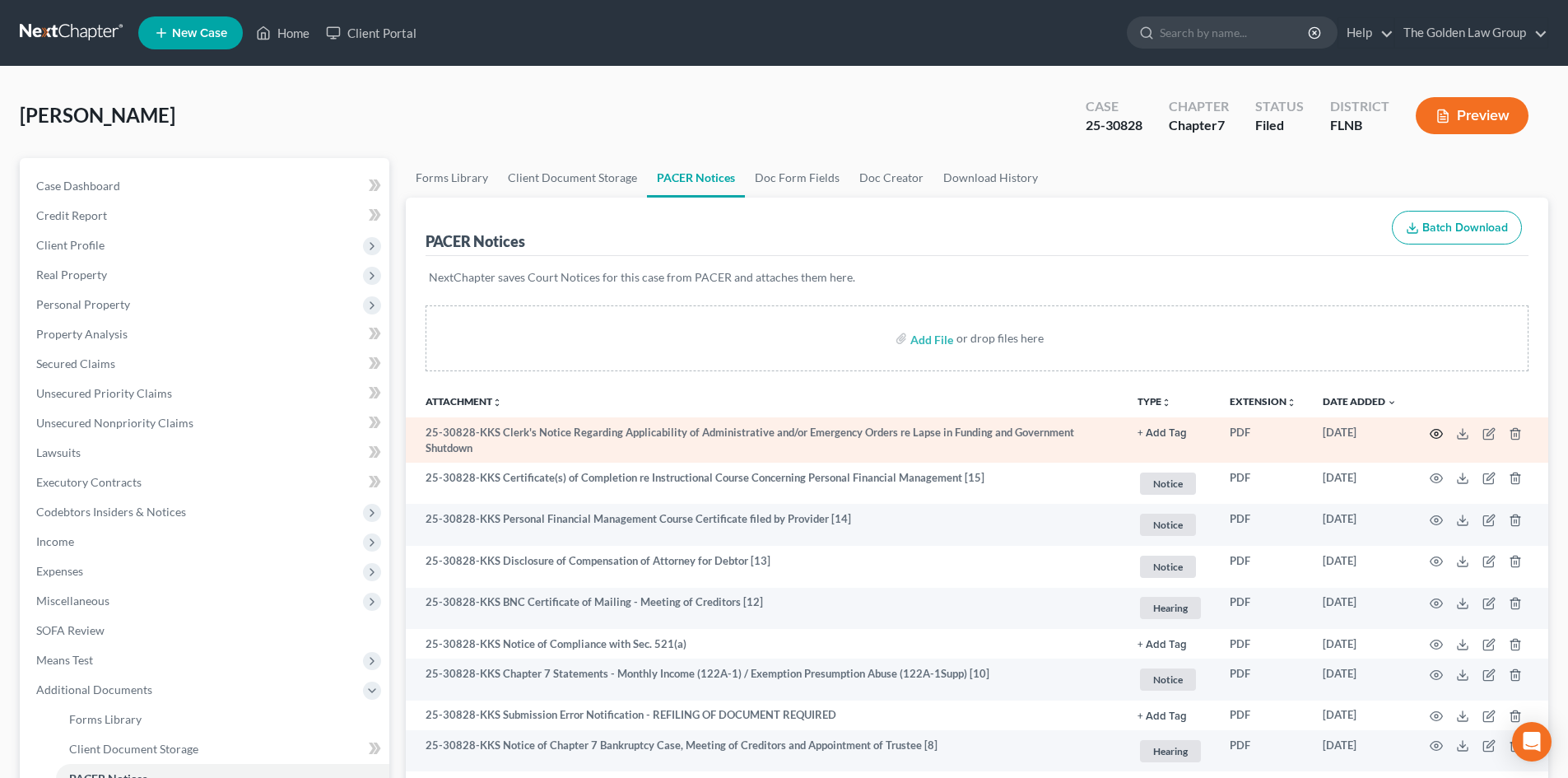
click at [1435, 434] on circle "button" at bounding box center [1436, 433] width 3 height 3
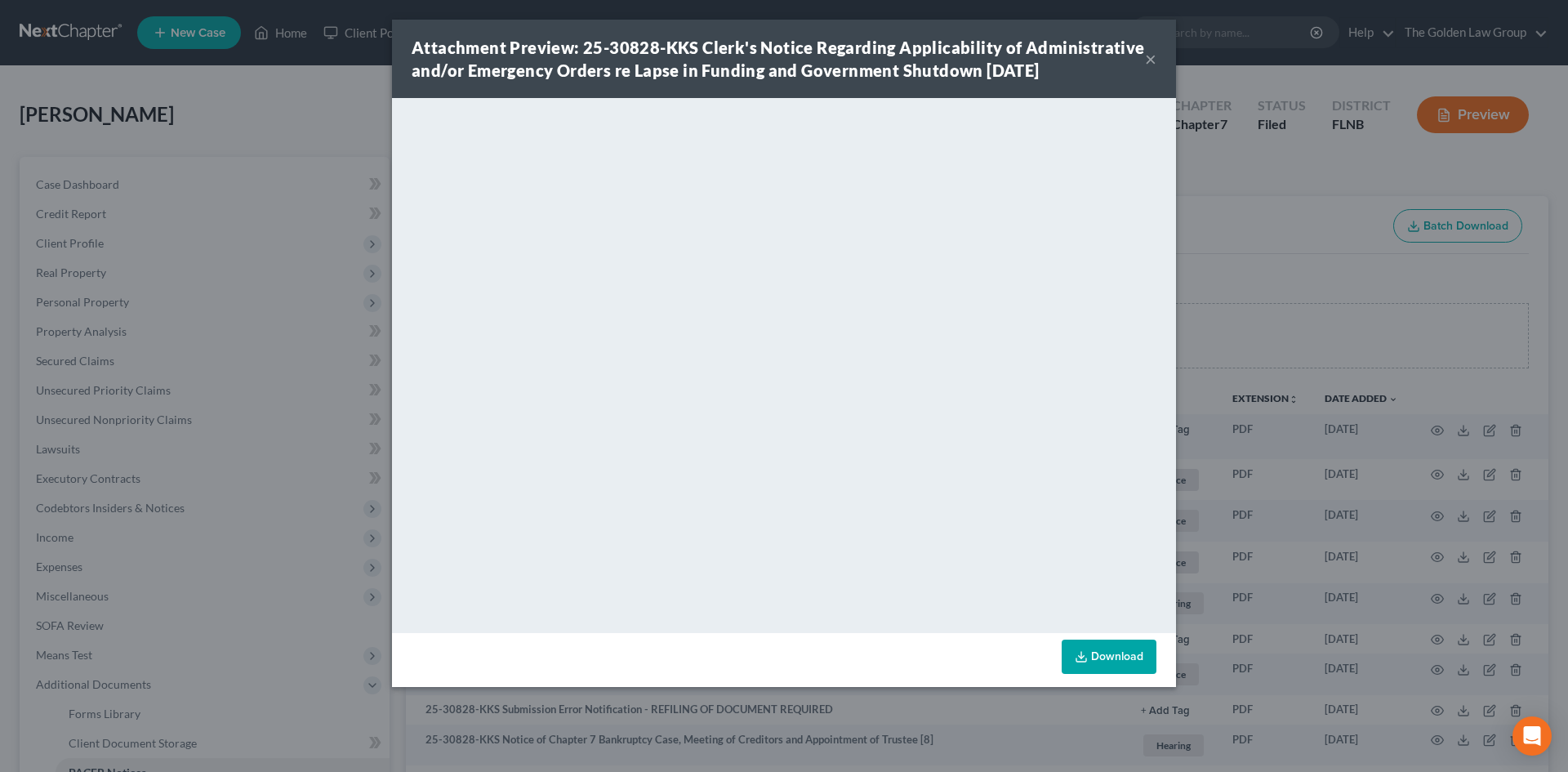
click at [1155, 58] on button "×" at bounding box center [1151, 59] width 12 height 19
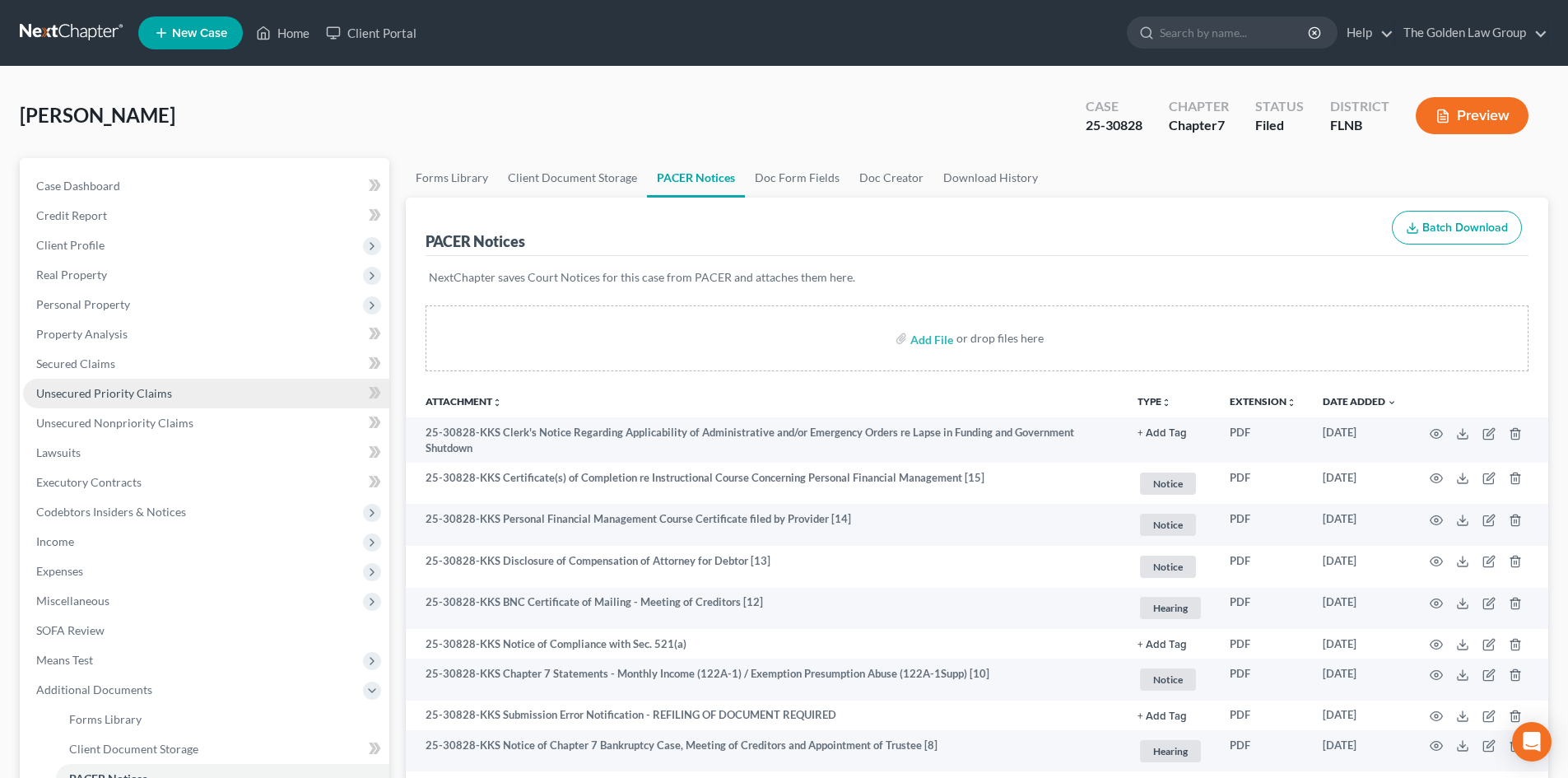
click at [123, 394] on span "Unsecured Priority Claims" at bounding box center [104, 393] width 136 height 14
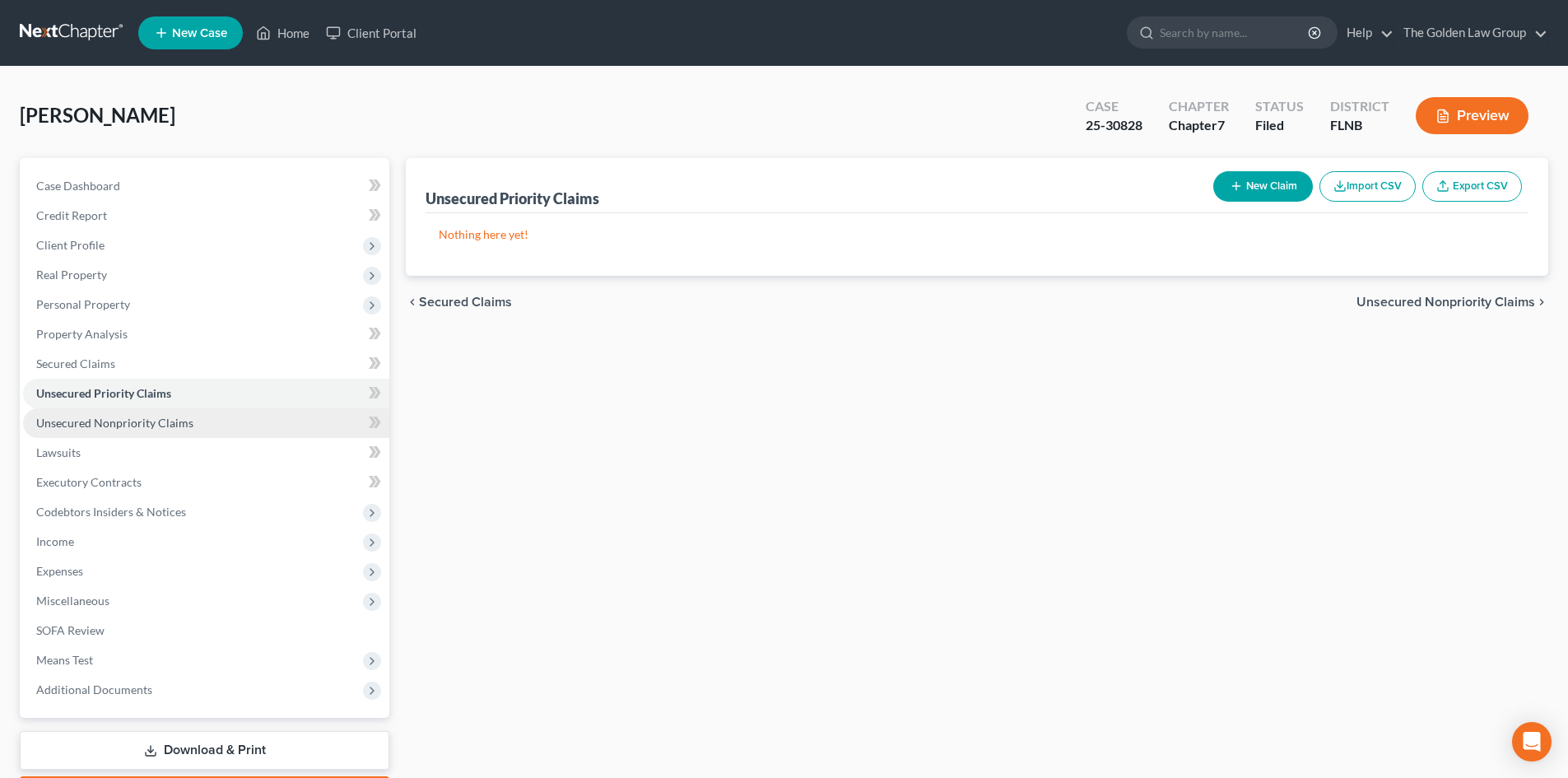
click at [155, 420] on span "Unsecured Nonpriority Claims" at bounding box center [114, 422] width 157 height 14
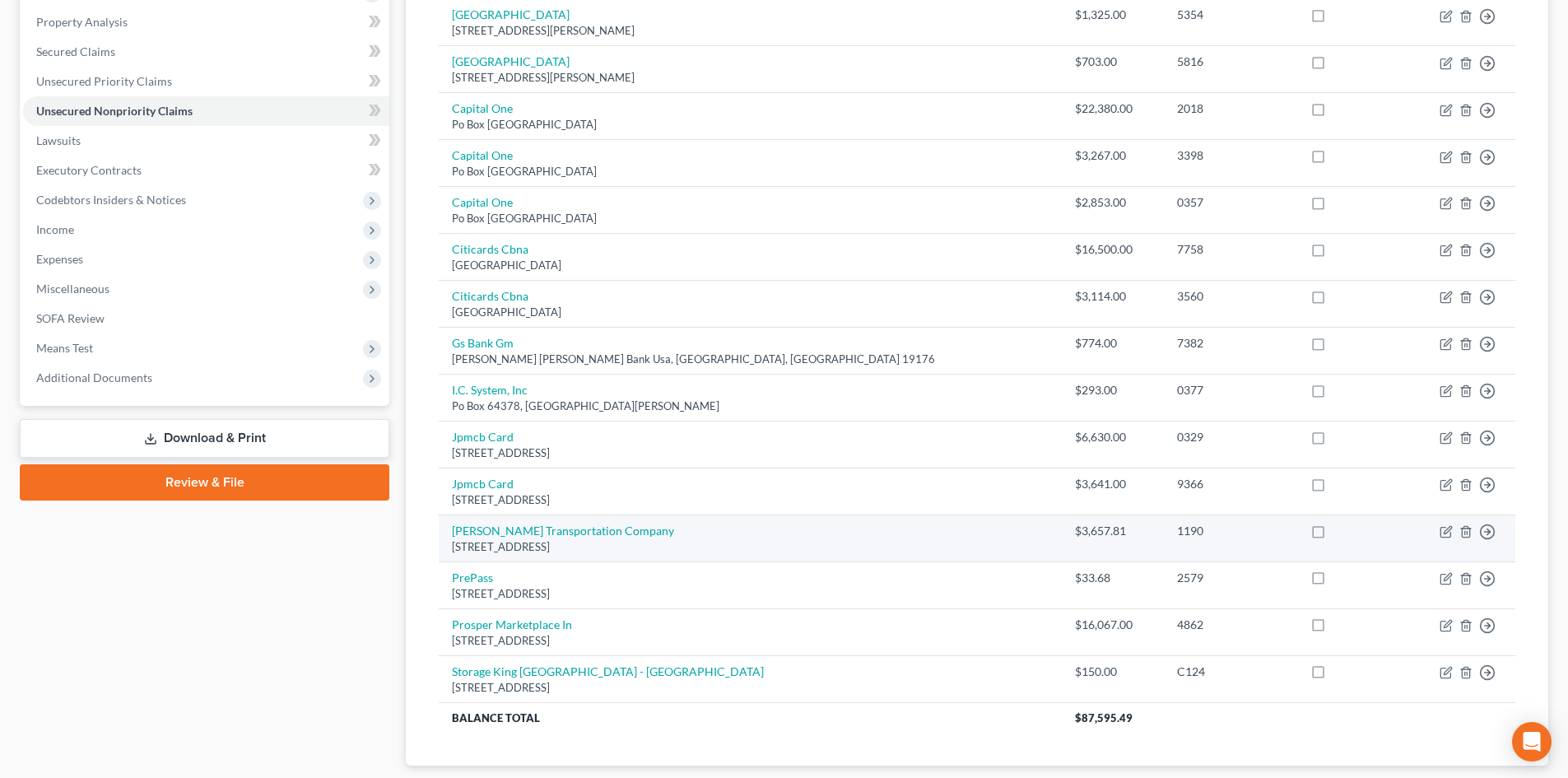
scroll to position [414, 0]
